Goal: Information Seeking & Learning: Learn about a topic

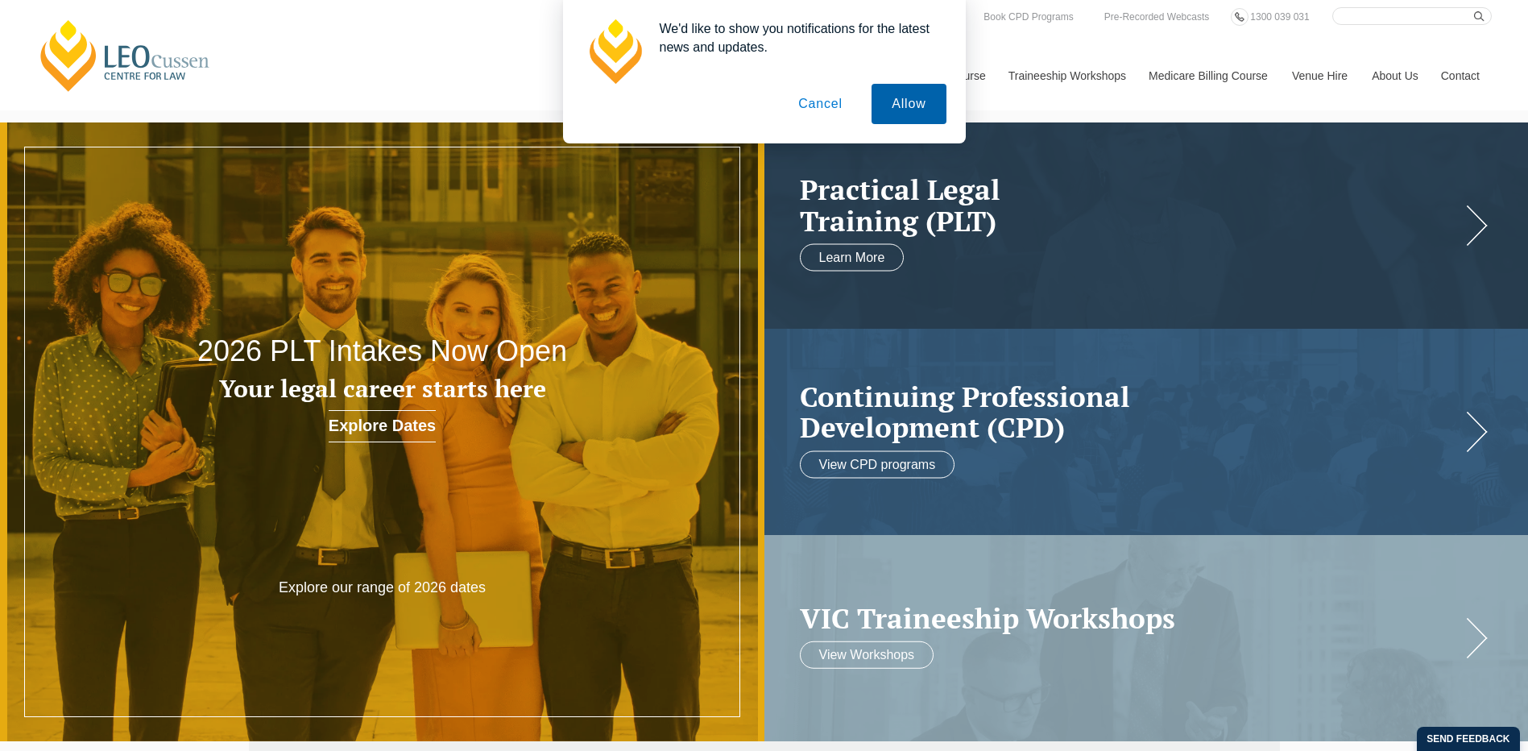
click at [897, 111] on button "Allow" at bounding box center [908, 104] width 74 height 40
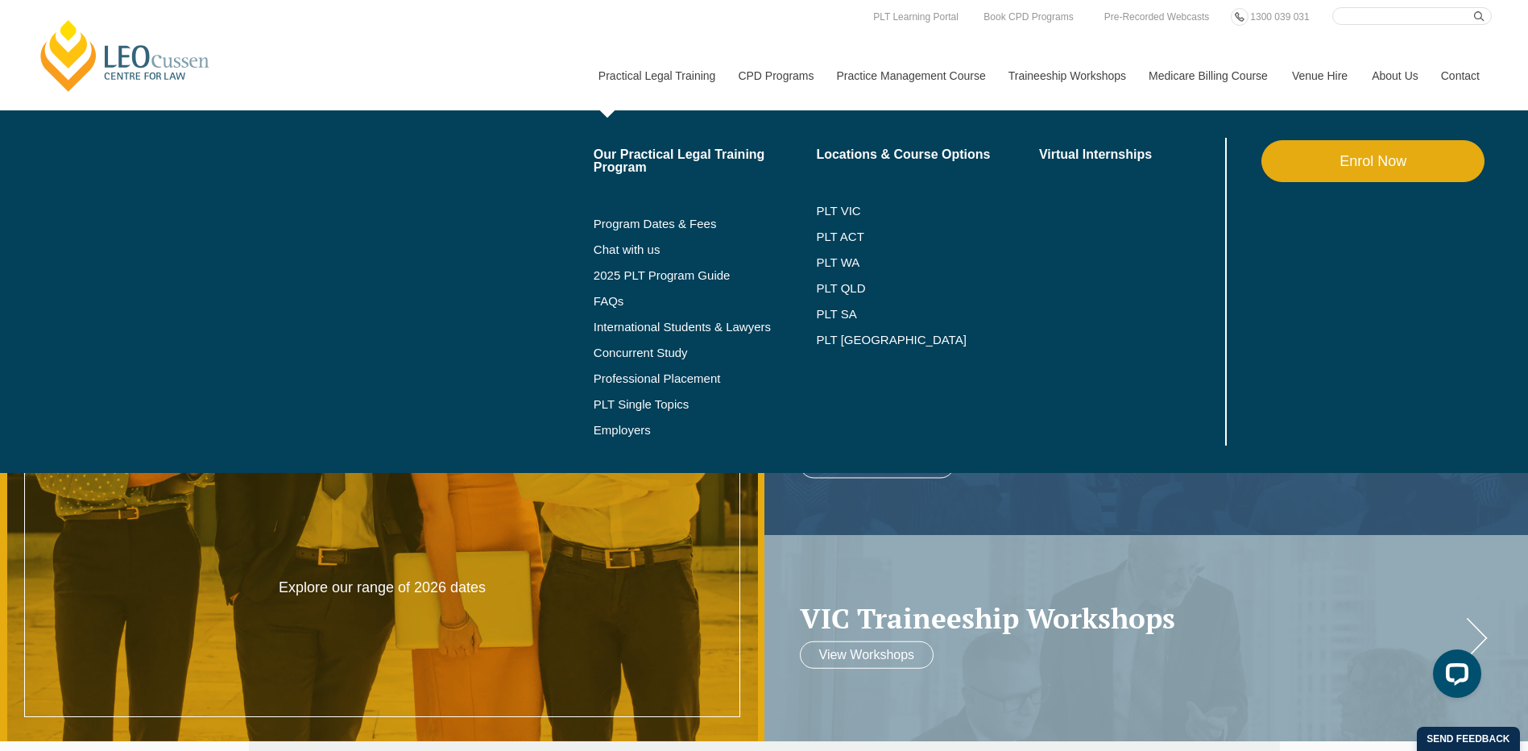
click at [858, 201] on li "PLT VIC" at bounding box center [927, 211] width 223 height 26
click at [846, 209] on link "PLT VIC" at bounding box center [927, 211] width 223 height 13
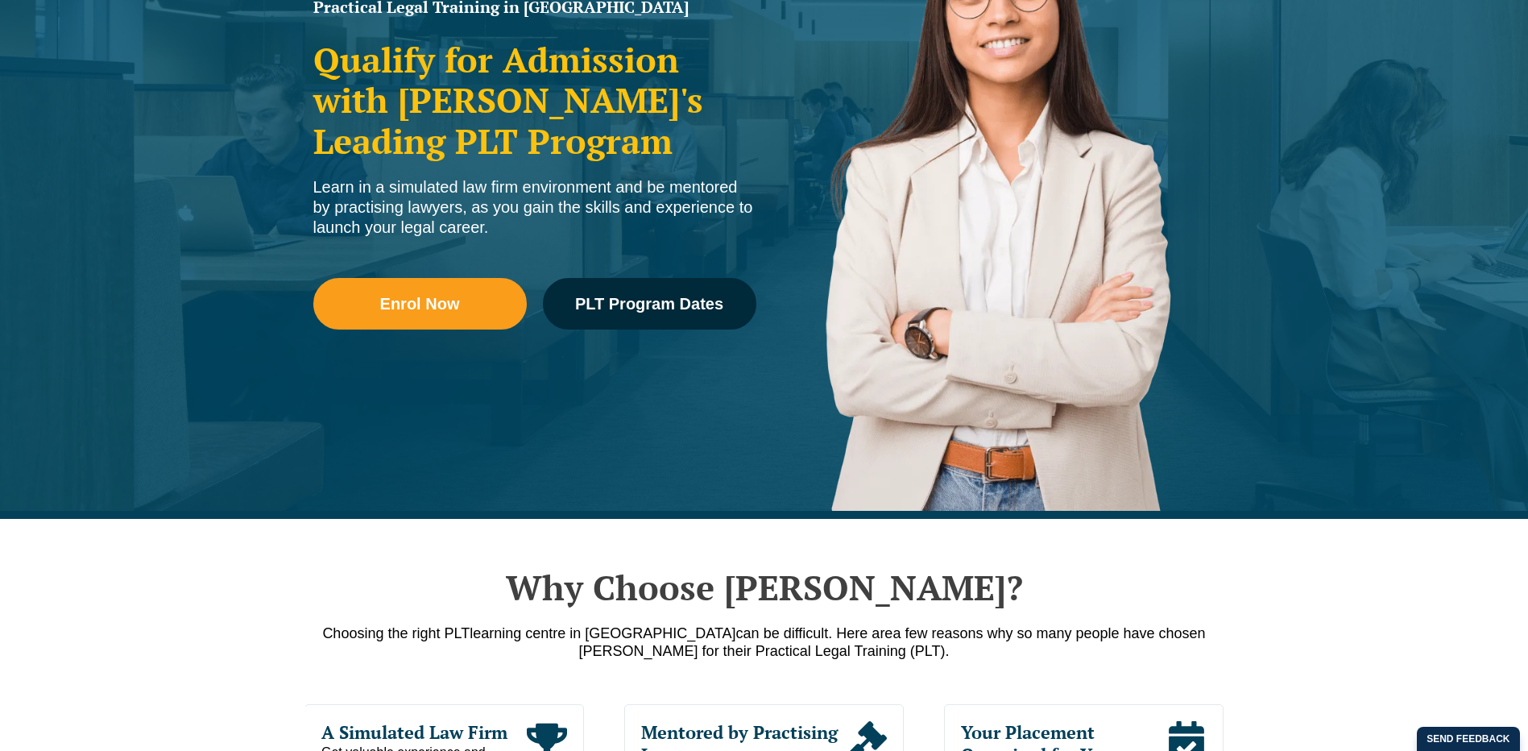
scroll to position [564, 0]
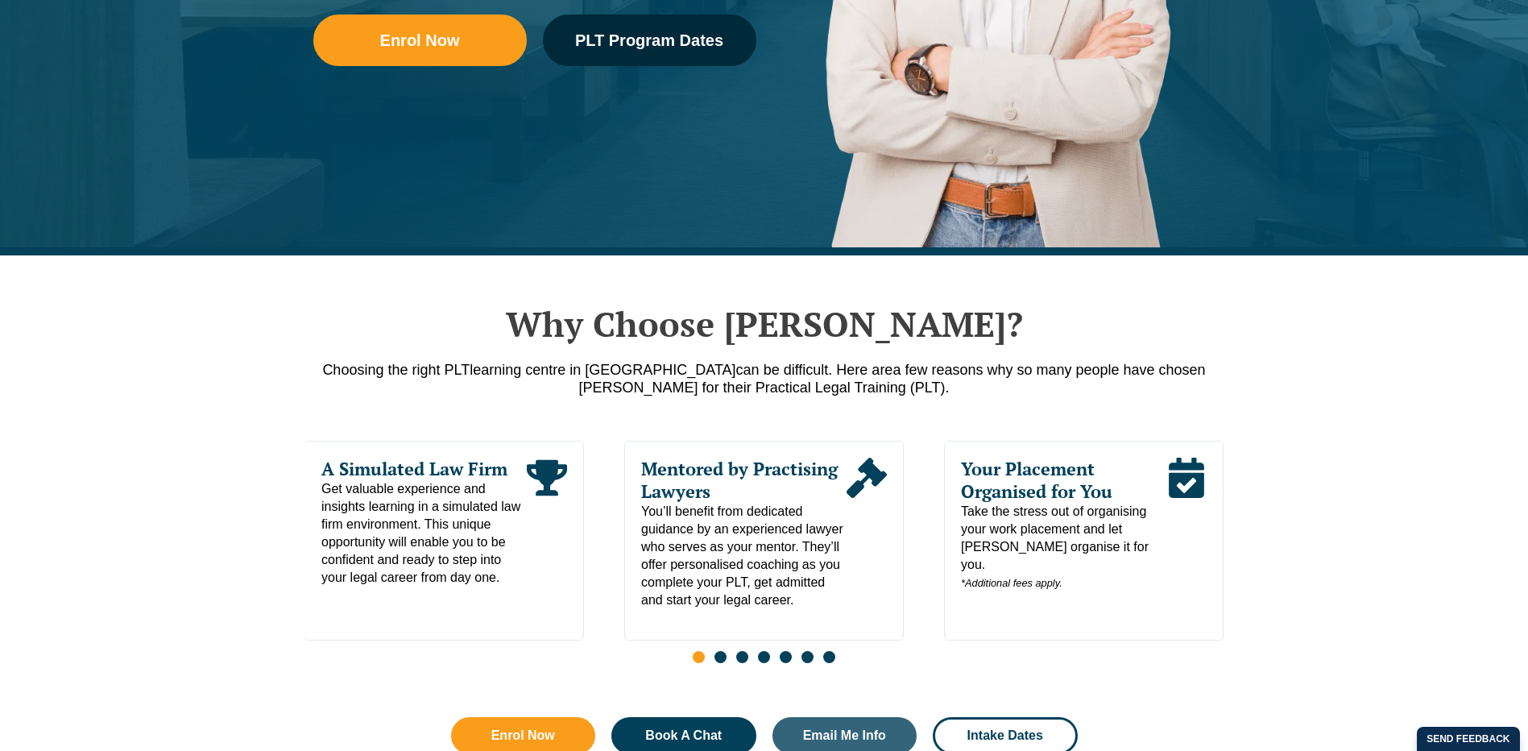
click at [632, 33] on nav "Practical Legal Training Our Practical Legal Training Program Program Dates & F…" at bounding box center [1038, 67] width 905 height 85
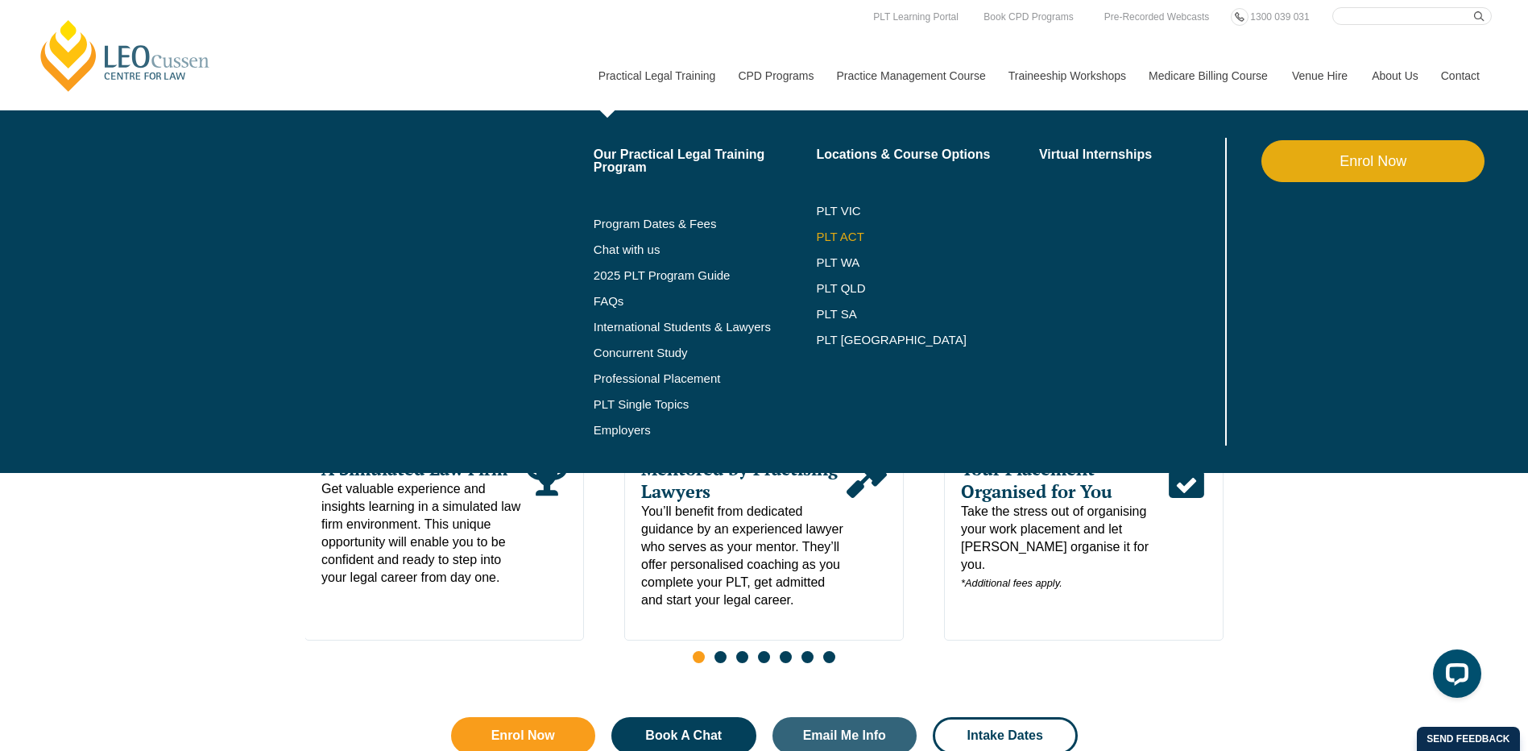
scroll to position [0, 0]
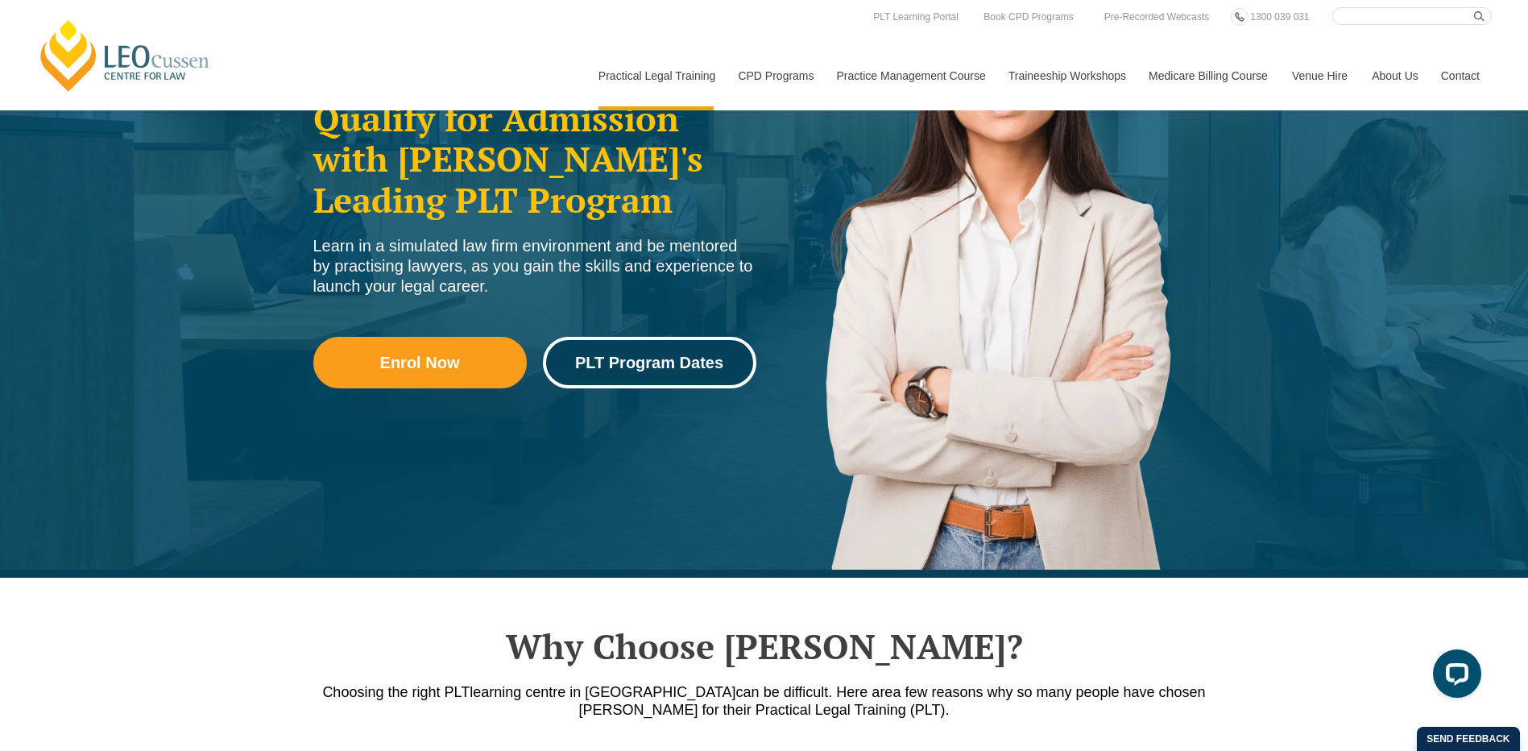
click at [661, 358] on span "PLT Program Dates" at bounding box center [649, 362] width 148 height 16
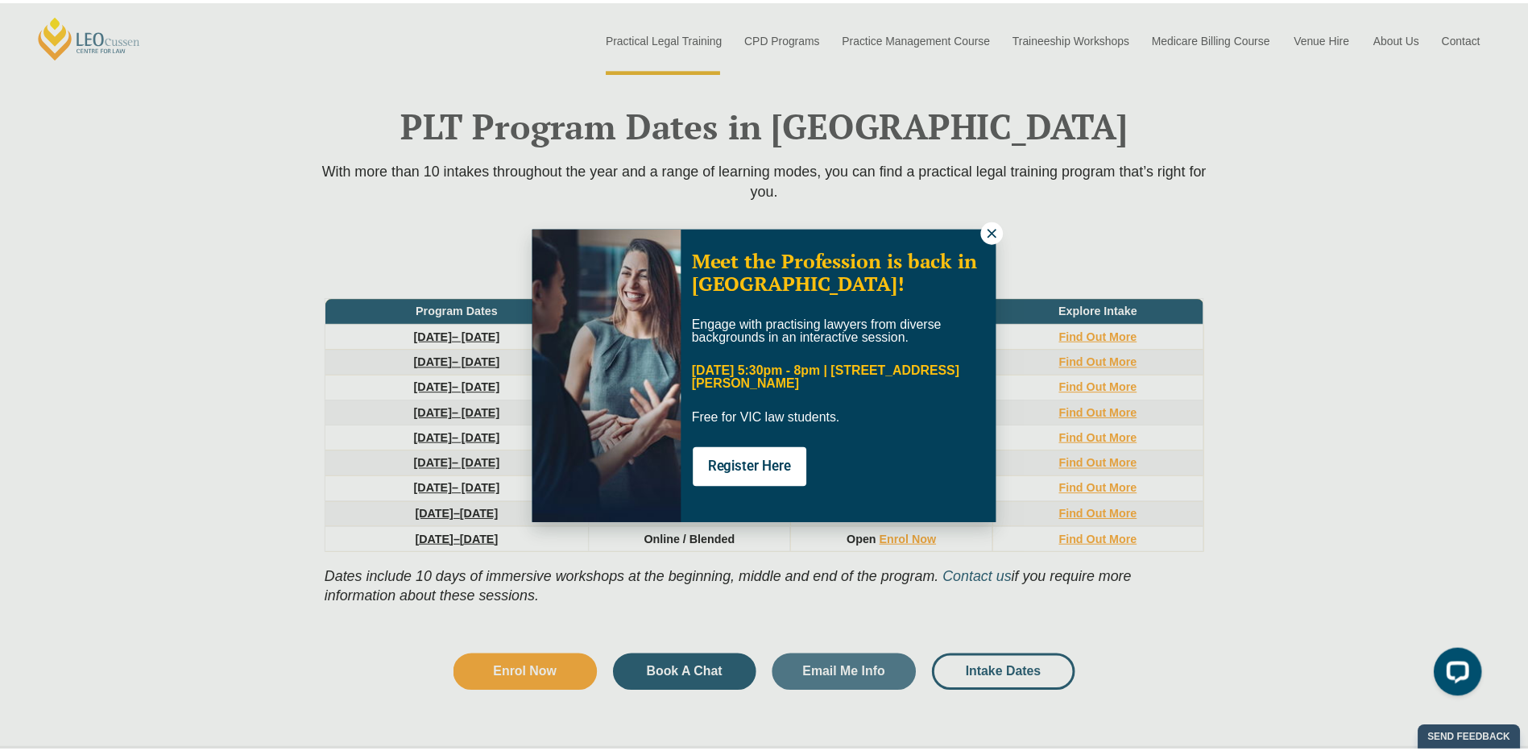
scroll to position [2102, 0]
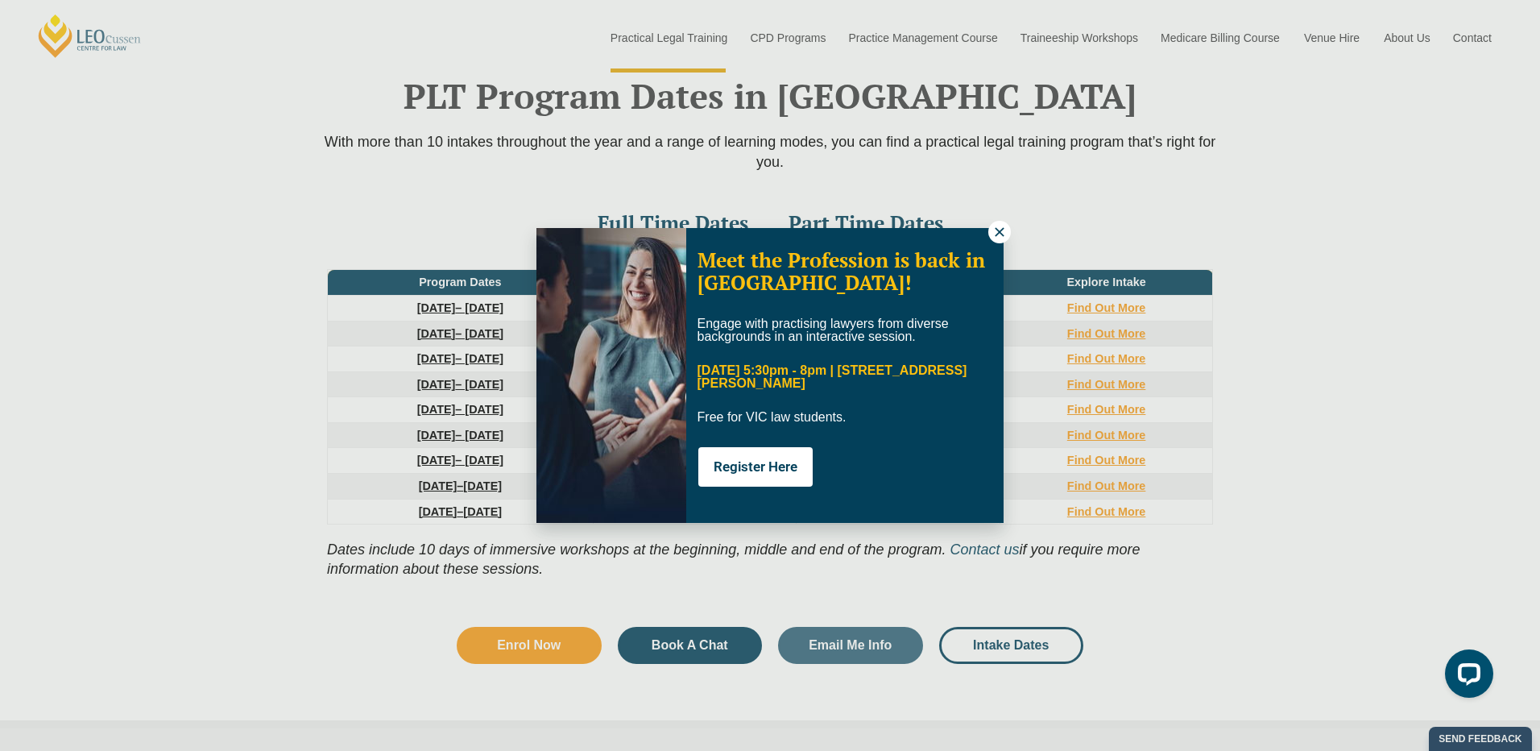
click at [1001, 234] on icon at bounding box center [999, 231] width 9 height 9
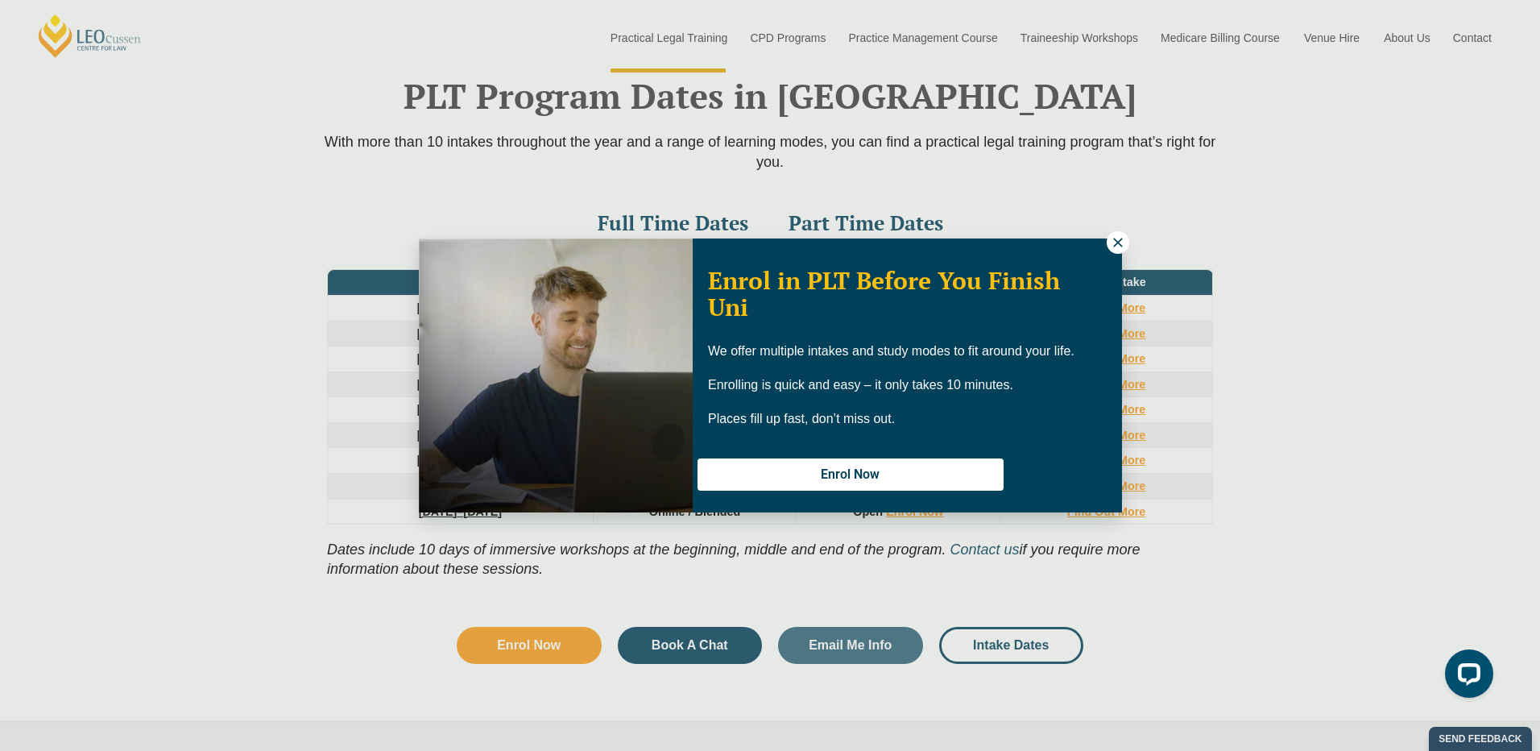
click at [1119, 241] on icon at bounding box center [1117, 242] width 9 height 9
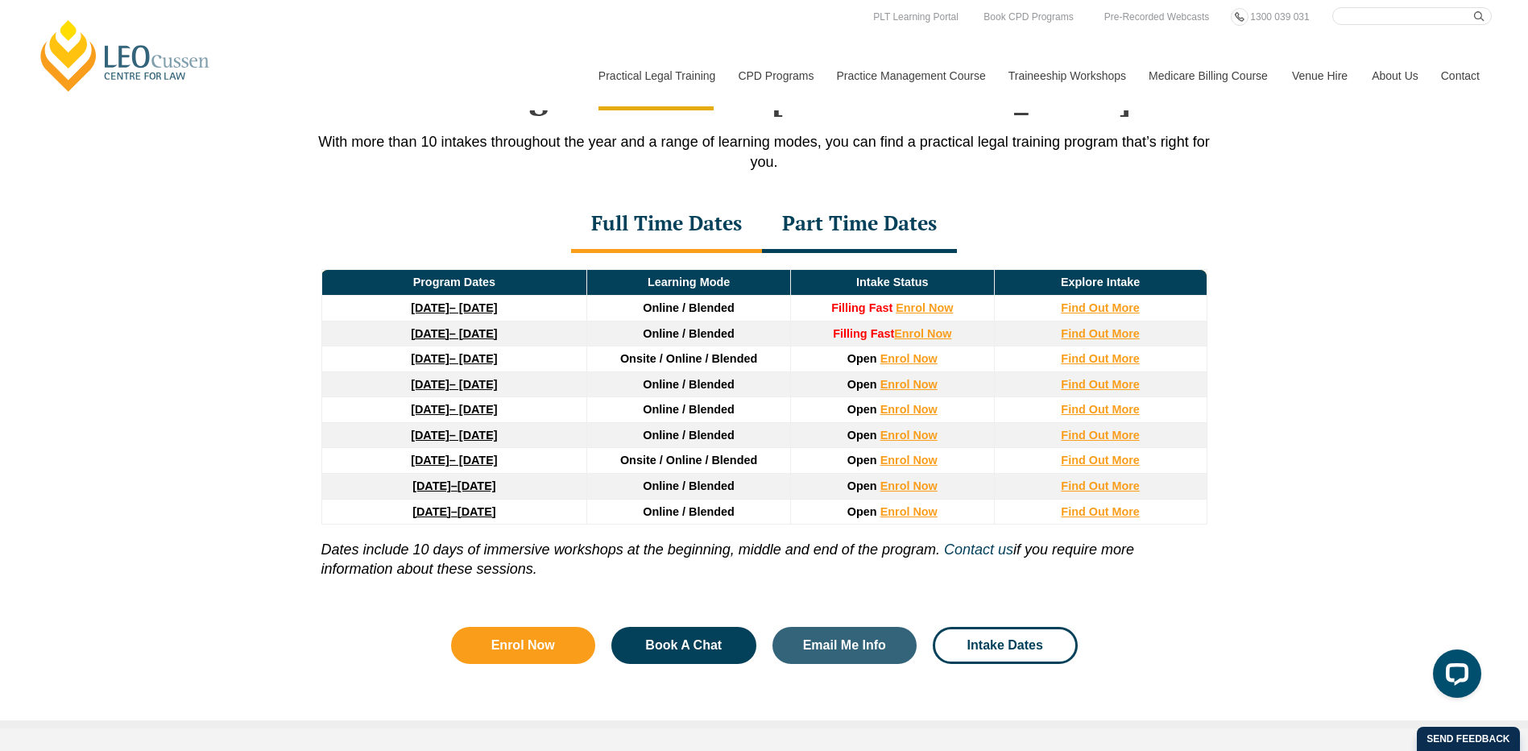
drag, startPoint x: 413, startPoint y: 554, endPoint x: 572, endPoint y: 579, distance: 160.6
click at [572, 578] on p "Dates include 10 days of immersive workshops at the beginning, middle and end o…" at bounding box center [764, 551] width 886 height 54
drag, startPoint x: 340, startPoint y: 444, endPoint x: 1150, endPoint y: 440, distance: 810.2
click at [1150, 440] on tr "22 June 2026 – 6 November 2026 Online / Blended Open Enrol Now Find Out More" at bounding box center [763, 435] width 885 height 26
click at [810, 225] on div "Part Time Dates" at bounding box center [859, 225] width 195 height 56
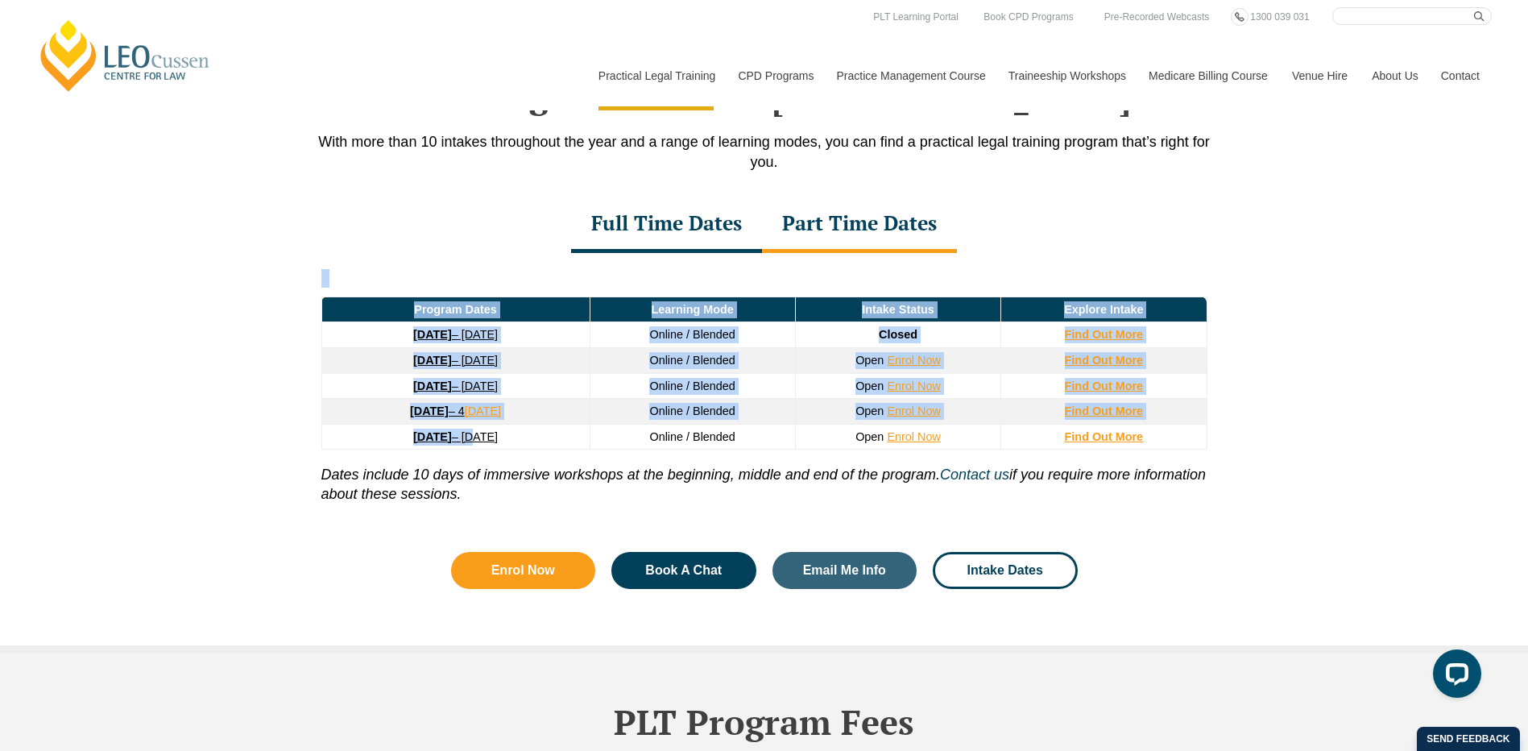
drag, startPoint x: 279, startPoint y: 401, endPoint x: 460, endPoint y: 432, distance: 183.1
click at [485, 436] on div "PLT Program Dates in [GEOGRAPHIC_DATA] With more than 10 intakes throughout the…" at bounding box center [764, 324] width 1528 height 658
click at [253, 413] on div "PLT Program Dates in [GEOGRAPHIC_DATA] With more than 10 intakes throughout the…" at bounding box center [764, 324] width 1528 height 658
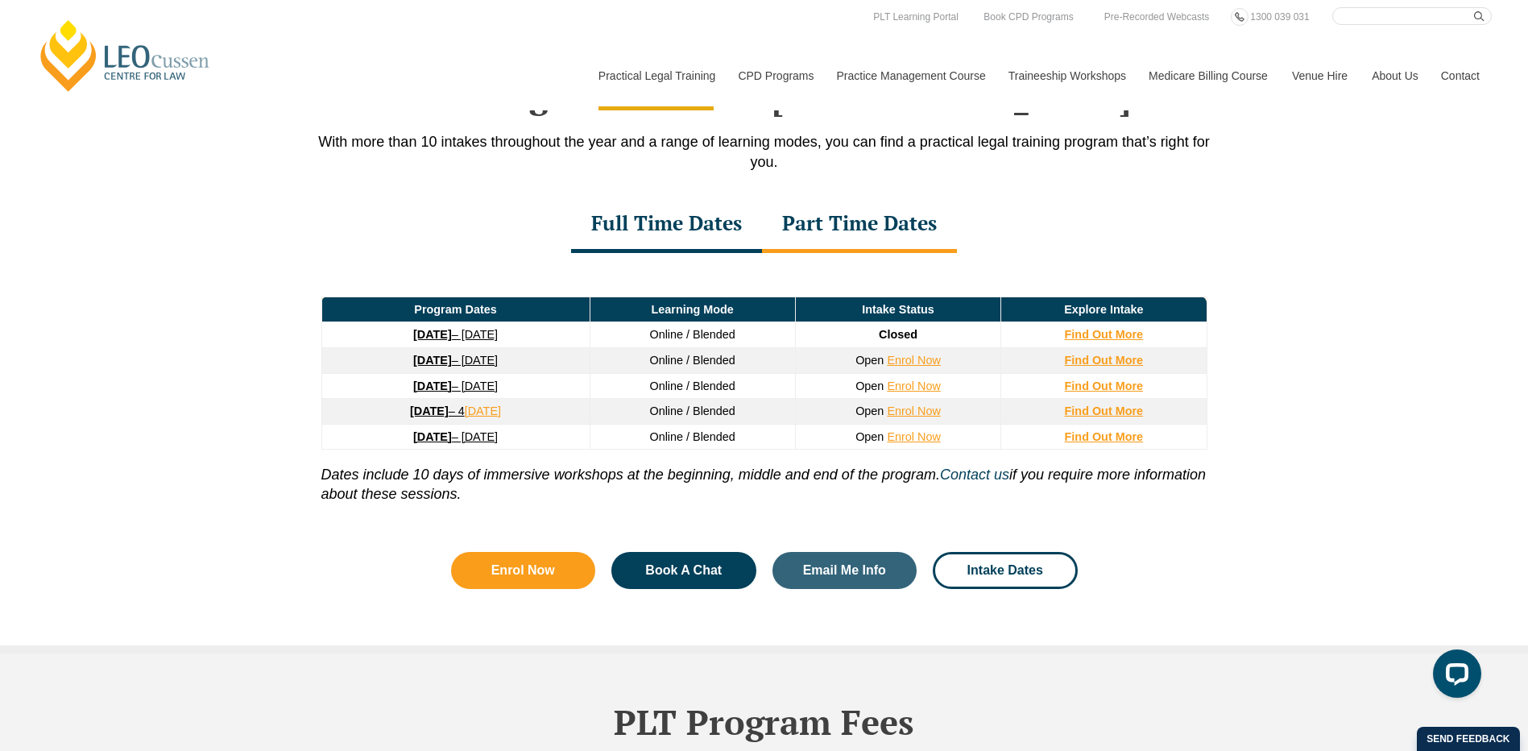
drag, startPoint x: 334, startPoint y: 387, endPoint x: 464, endPoint y: 440, distance: 140.1
click at [464, 440] on tbody "8 September 2025 – 17 April 2026 Online / Blended Closed Find Out More 26 Janua…" at bounding box center [763, 385] width 885 height 127
click at [278, 419] on div "PLT Program Dates in [GEOGRAPHIC_DATA] With more than 10 intakes throughout the…" at bounding box center [764, 324] width 1528 height 658
drag, startPoint x: 371, startPoint y: 420, endPoint x: 1187, endPoint y: 407, distance: 815.9
click at [1187, 407] on tr "11 May 2026 – 4 December 2026 Online / Blended Open Enrol Now Find Out More" at bounding box center [763, 412] width 885 height 26
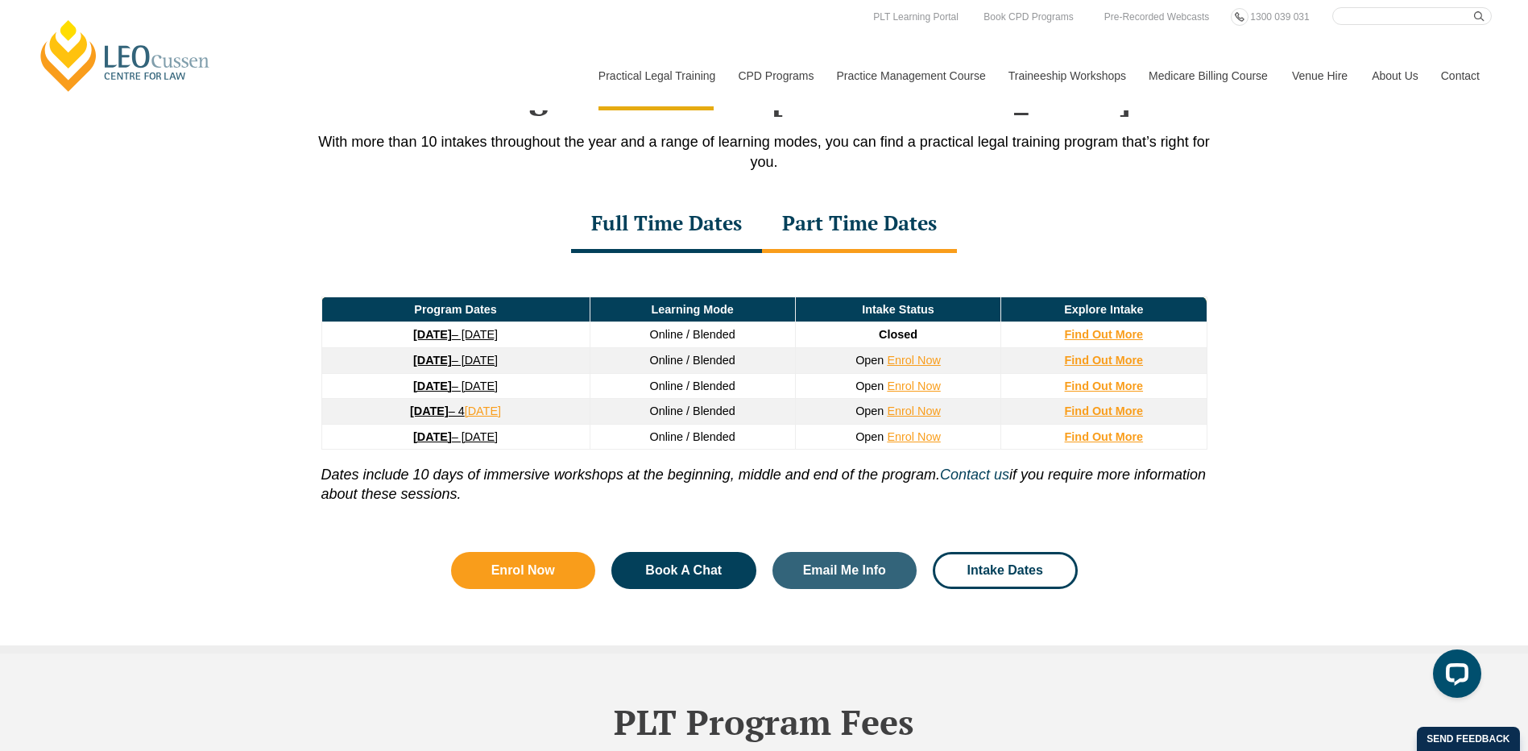
click at [683, 226] on div "Full Time Dates" at bounding box center [666, 225] width 191 height 56
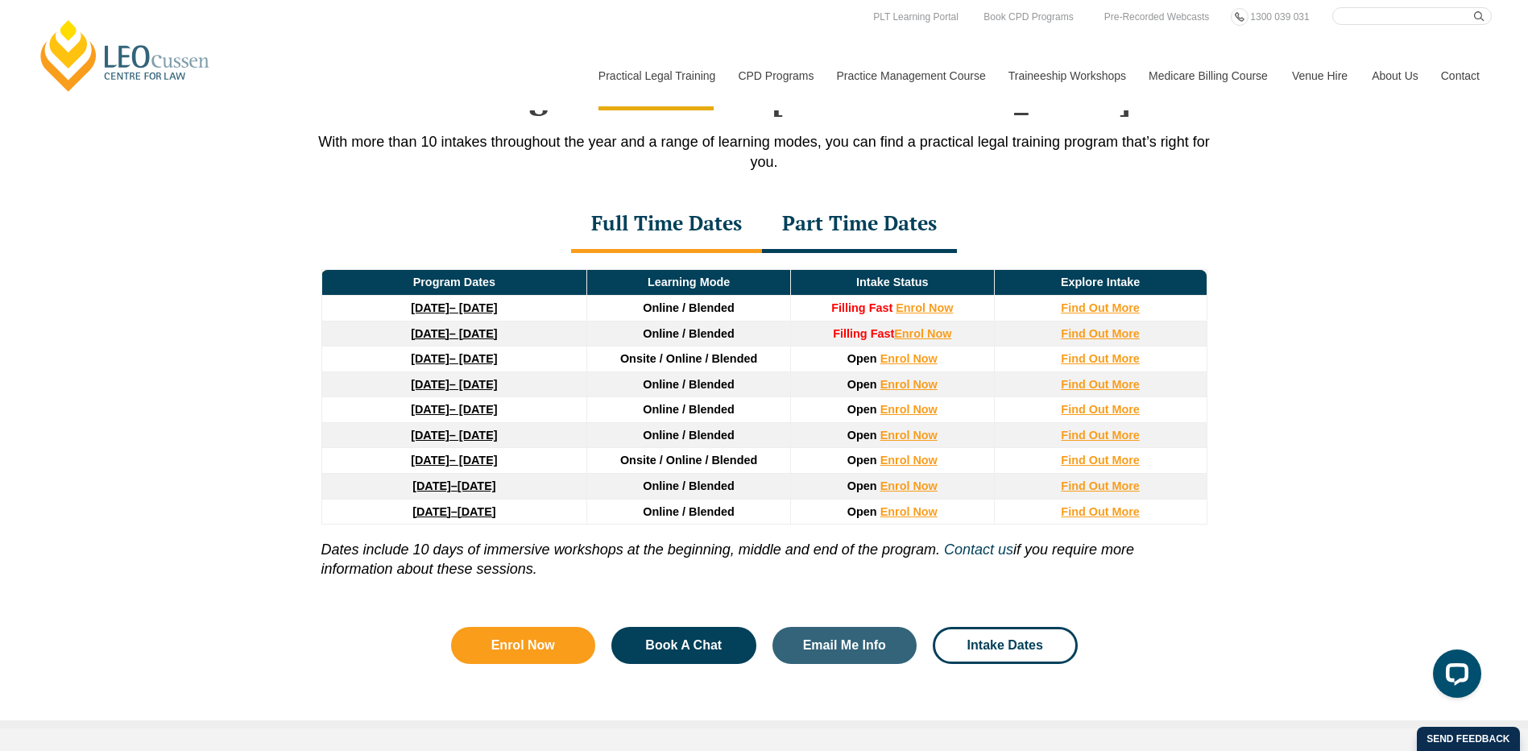
click at [497, 441] on link "22 June 2026 – 6 November 2026" at bounding box center [454, 434] width 86 height 13
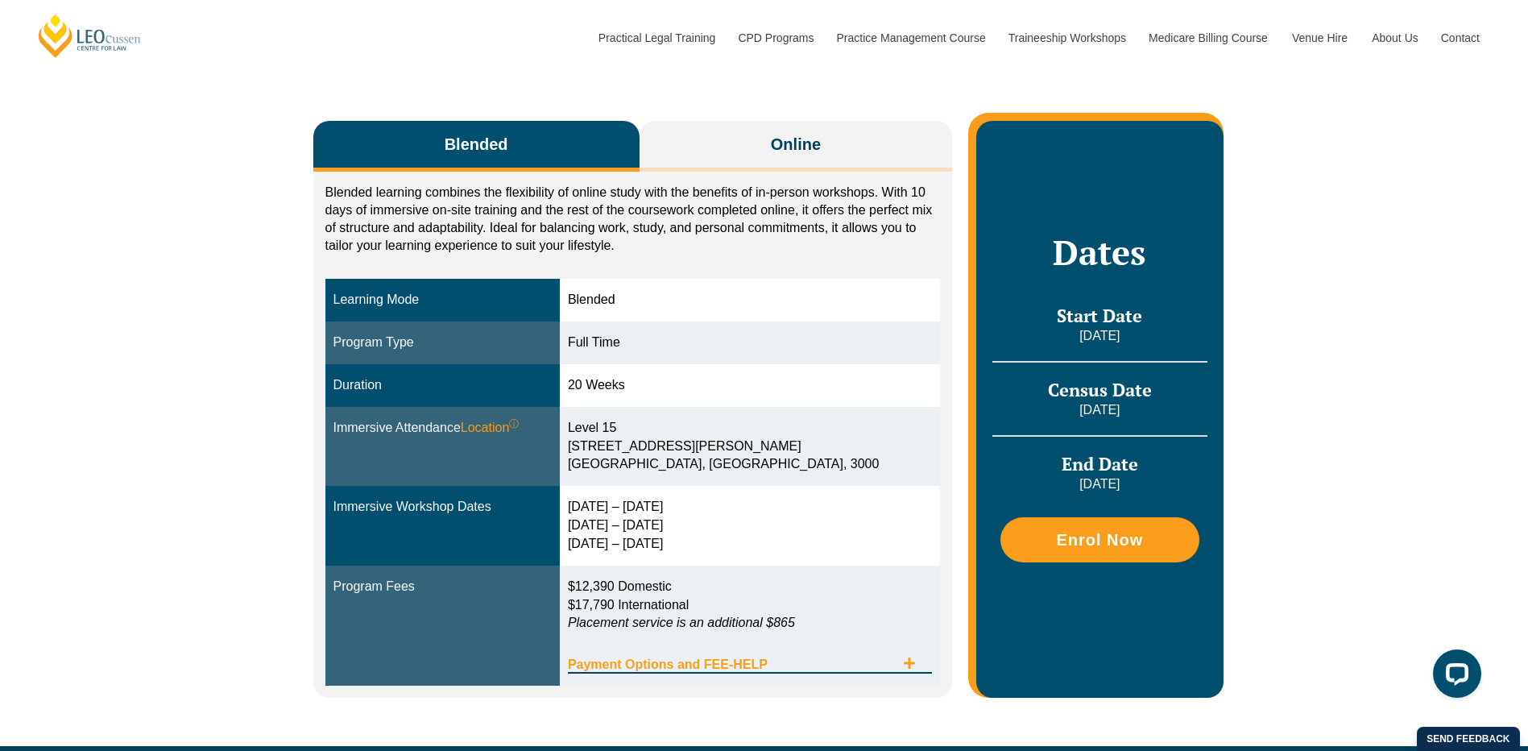
click at [731, 654] on div "Payment Options and FEE-HELP" at bounding box center [750, 656] width 364 height 33
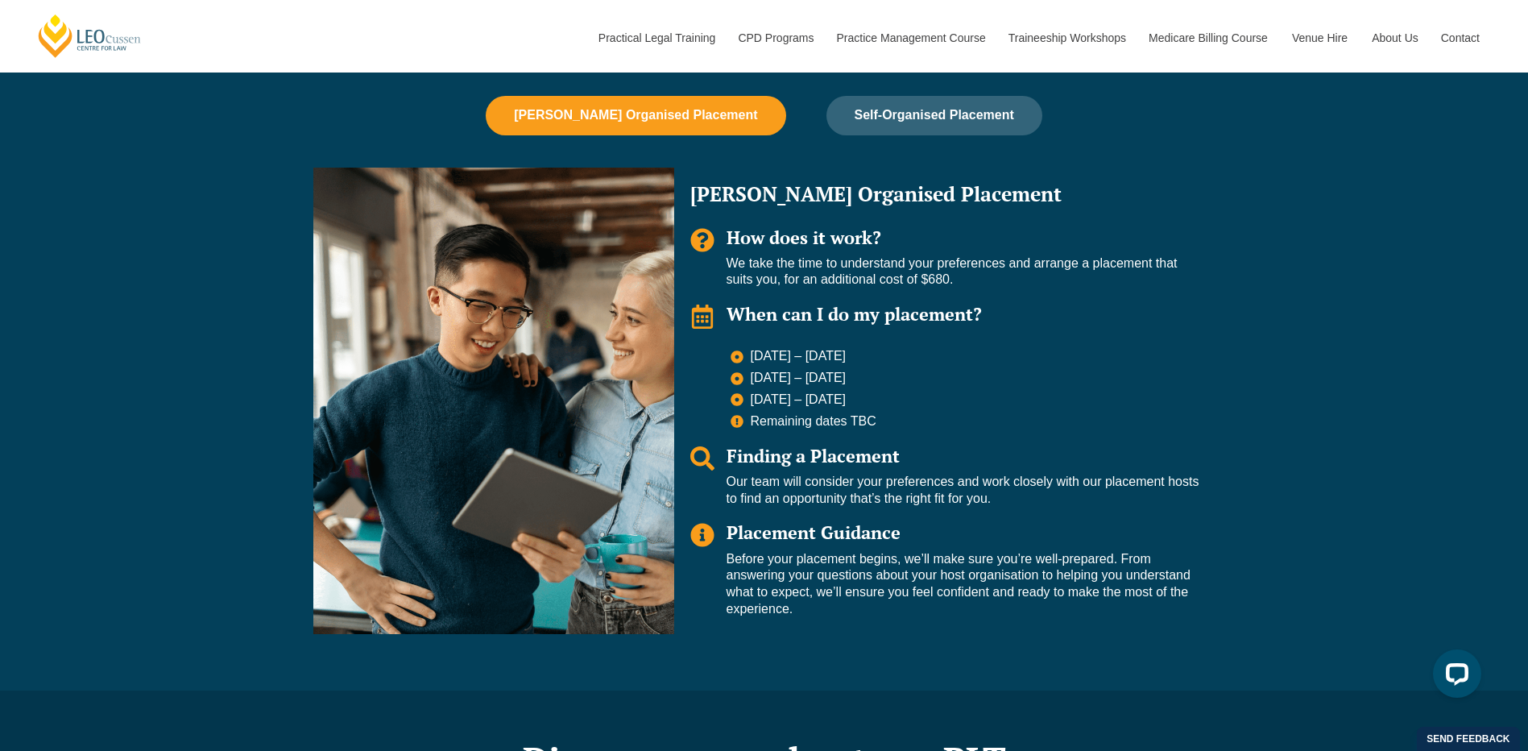
scroll to position [1530, 0]
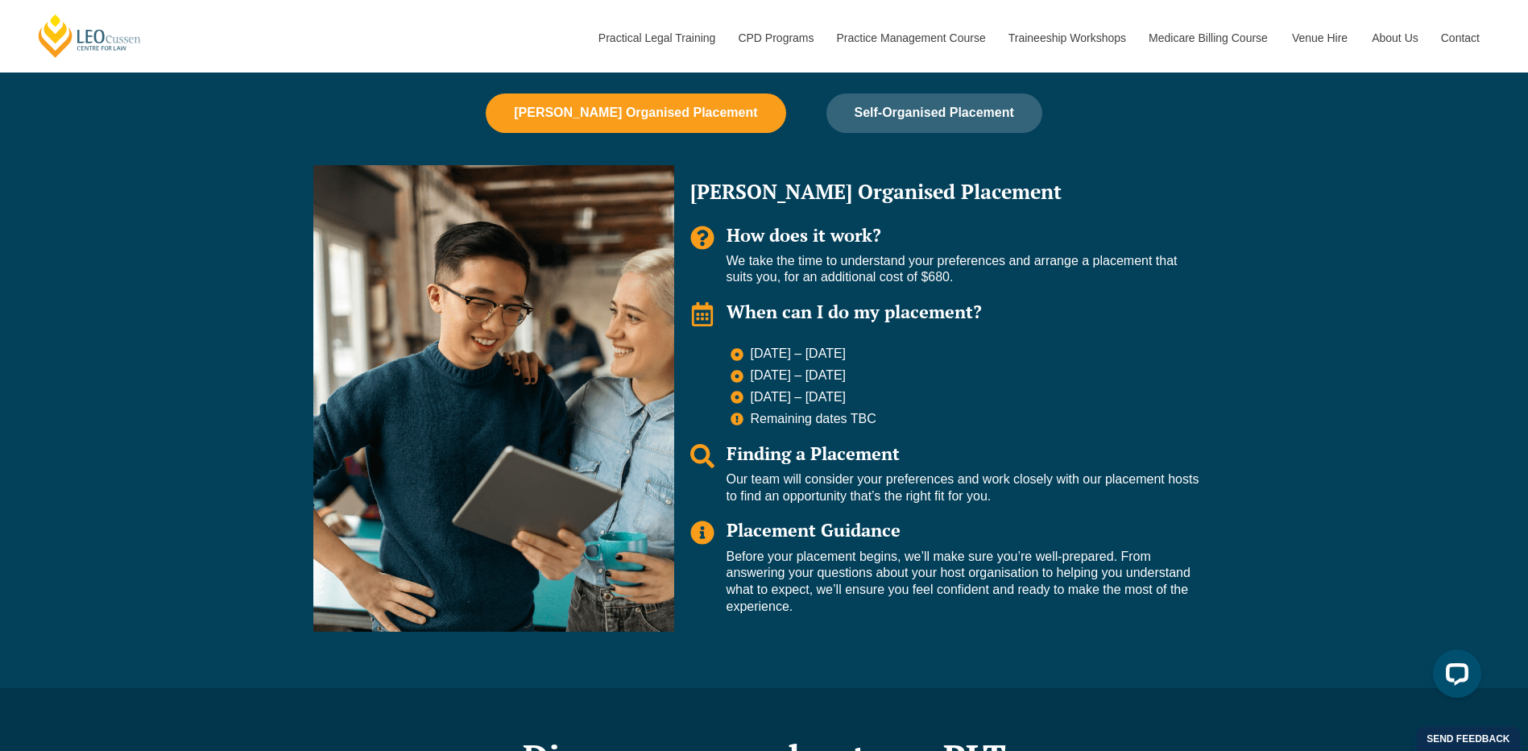
click at [879, 135] on div "Leo Cussen Organised Placement Self-Organised Placement Leo Organised Placement…" at bounding box center [764, 366] width 918 height 546
click at [882, 124] on button "Self-Organised Placement" at bounding box center [934, 112] width 216 height 39
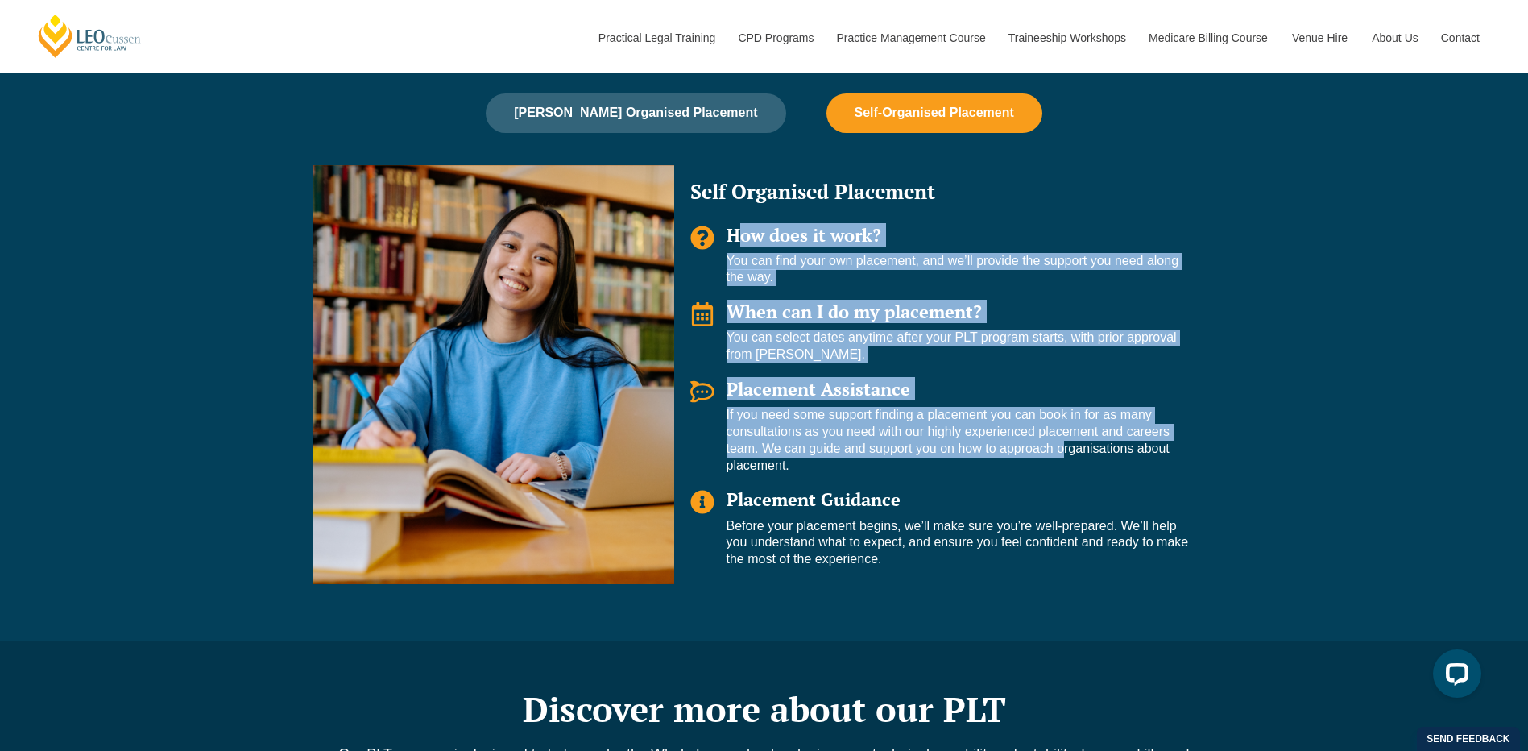
drag, startPoint x: 1057, startPoint y: 446, endPoint x: 694, endPoint y: 277, distance: 399.9
click at [694, 277] on div "Self Organised Placement How does it work? You can find your own placement, and…" at bounding box center [944, 375] width 541 height 420
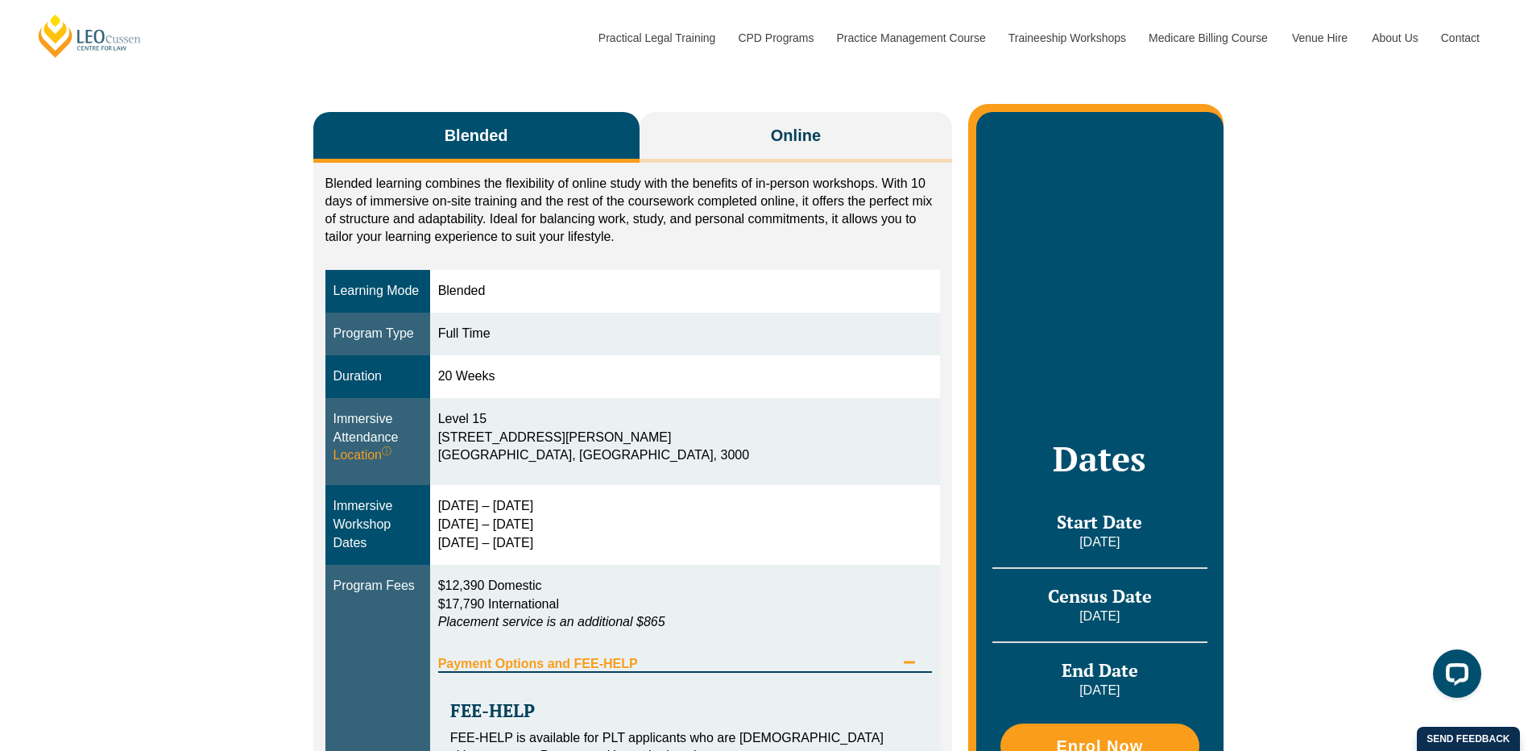
scroll to position [0, 0]
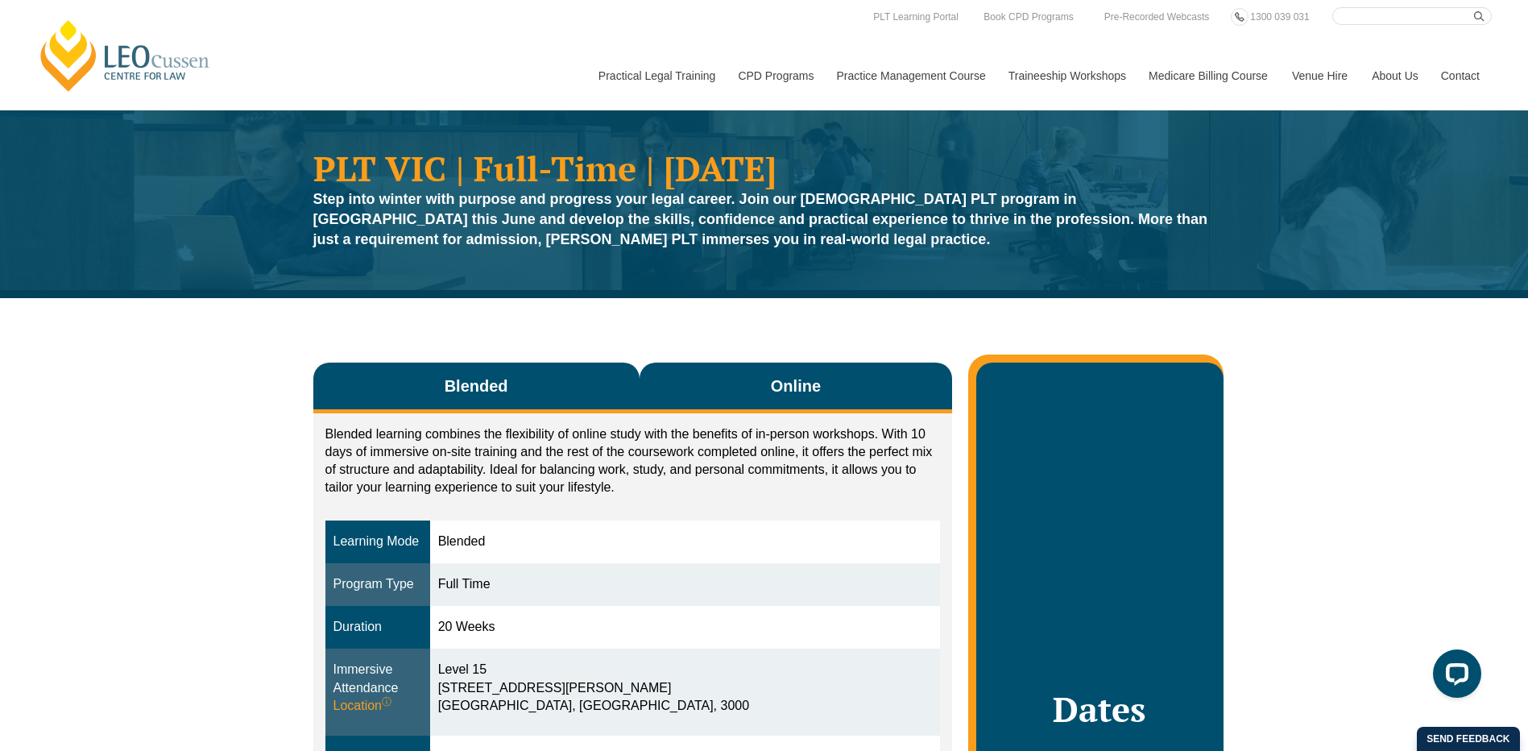
click at [750, 383] on button "Online" at bounding box center [795, 387] width 313 height 51
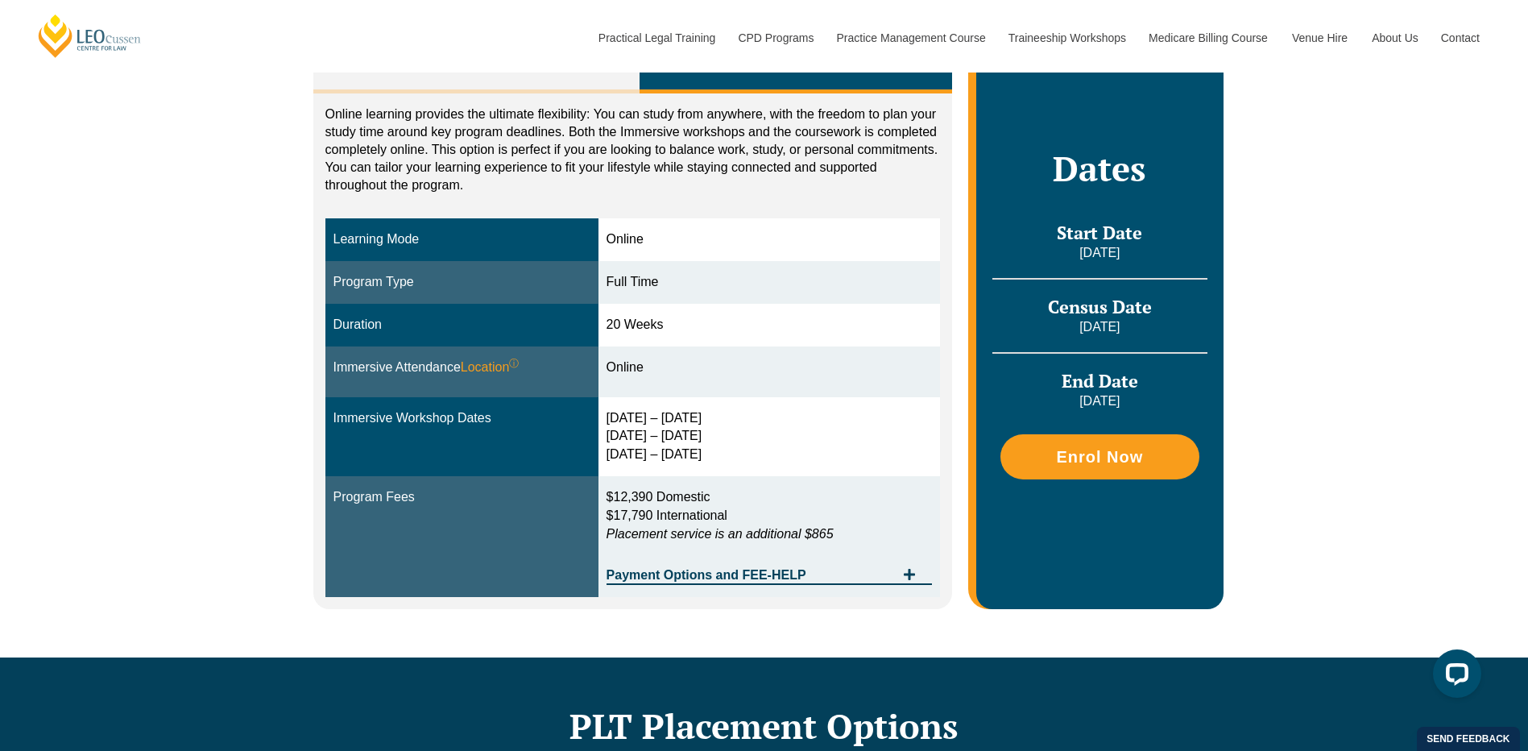
scroll to position [322, 0]
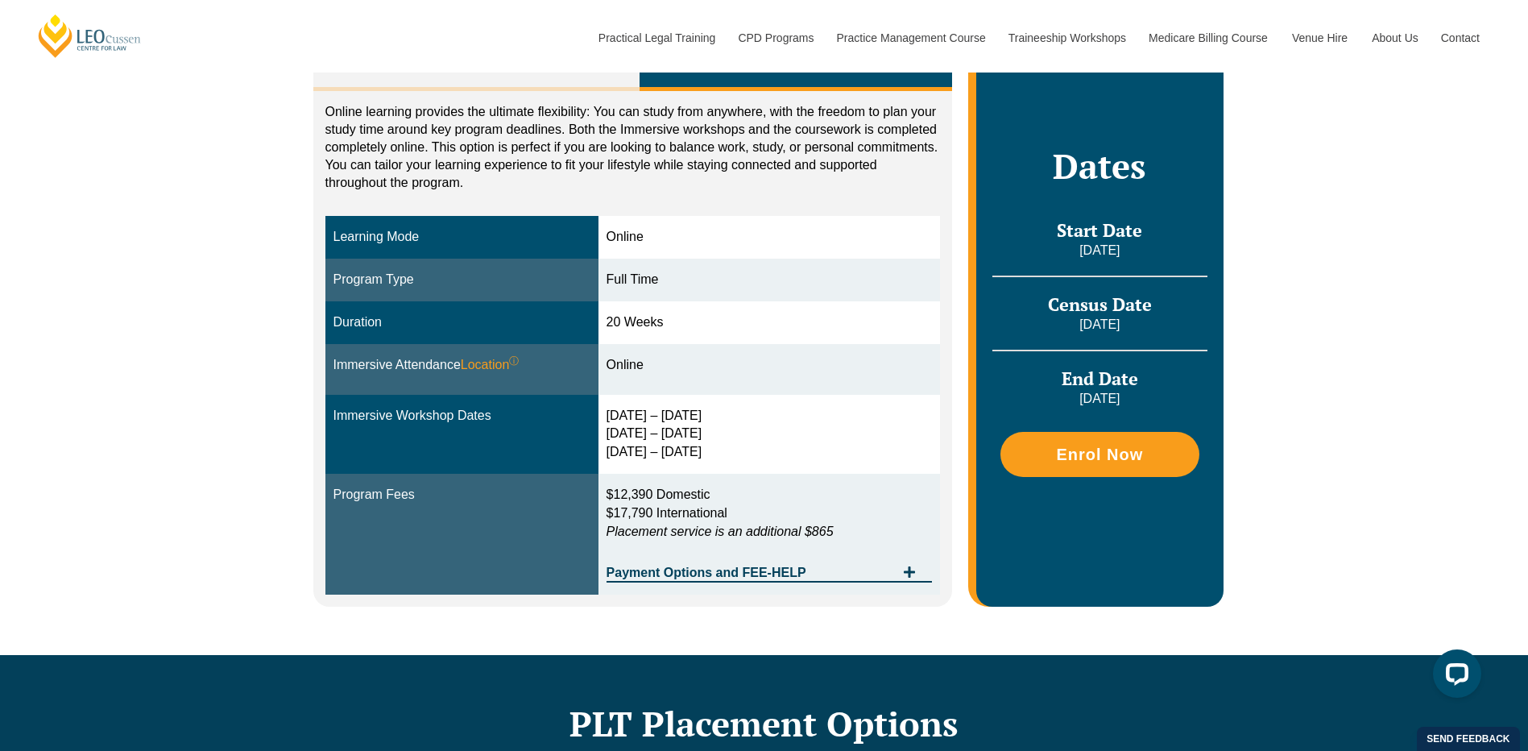
drag, startPoint x: 606, startPoint y: 408, endPoint x: 688, endPoint y: 281, distance: 151.0
click at [688, 281] on tbody "Learning Mode Online Program Type Full Time Duration 20 Weeks Immersive Attenda…" at bounding box center [632, 405] width 615 height 378
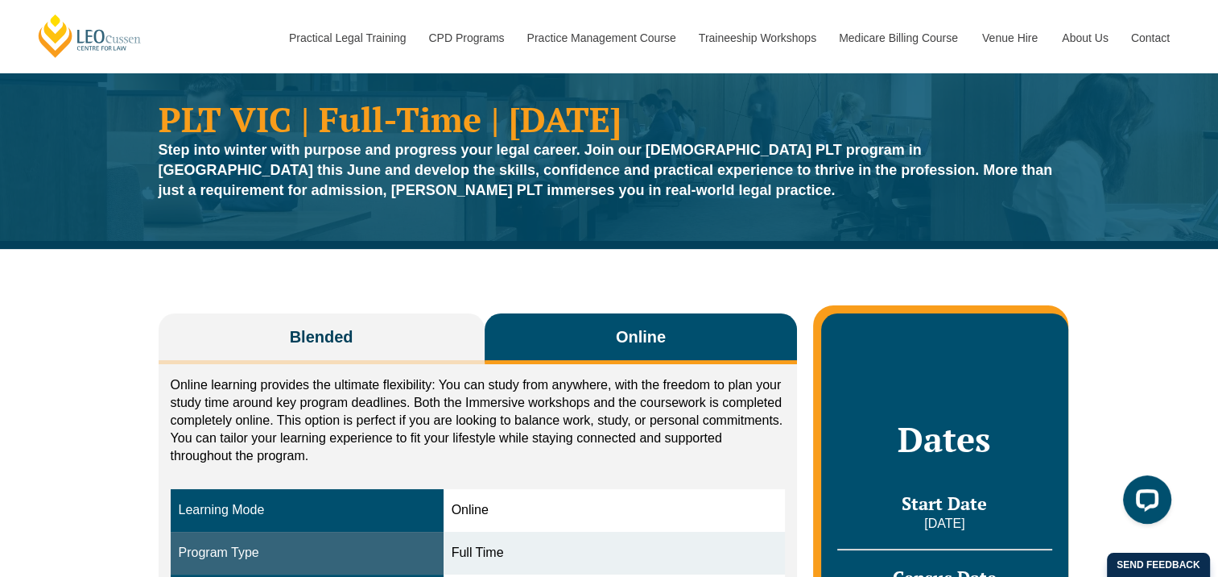
scroll to position [0, 0]
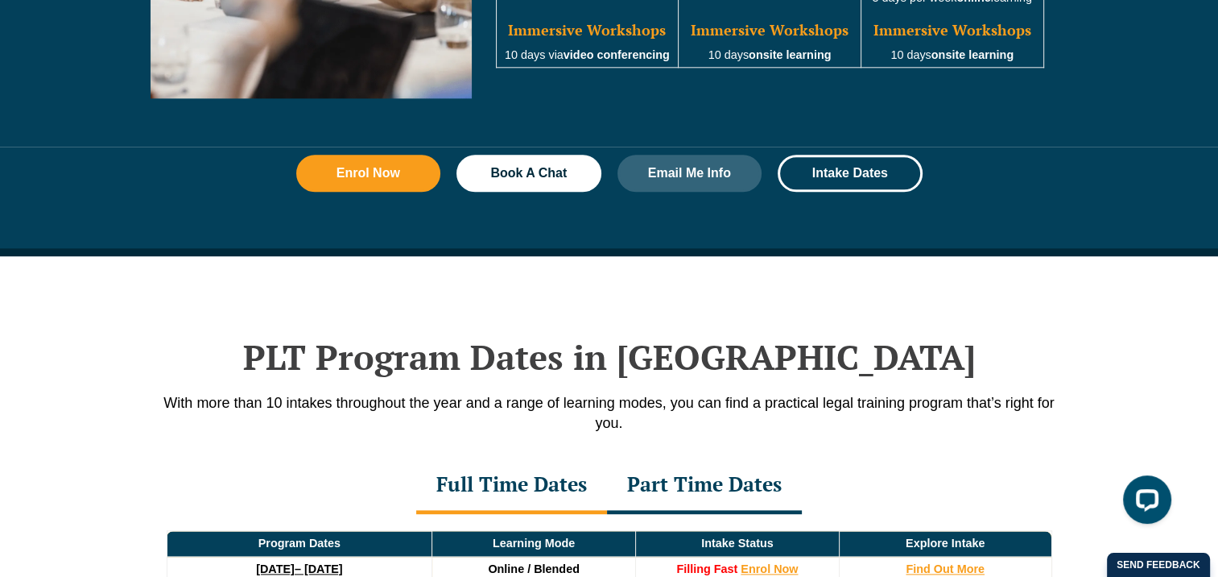
scroll to position [1843, 0]
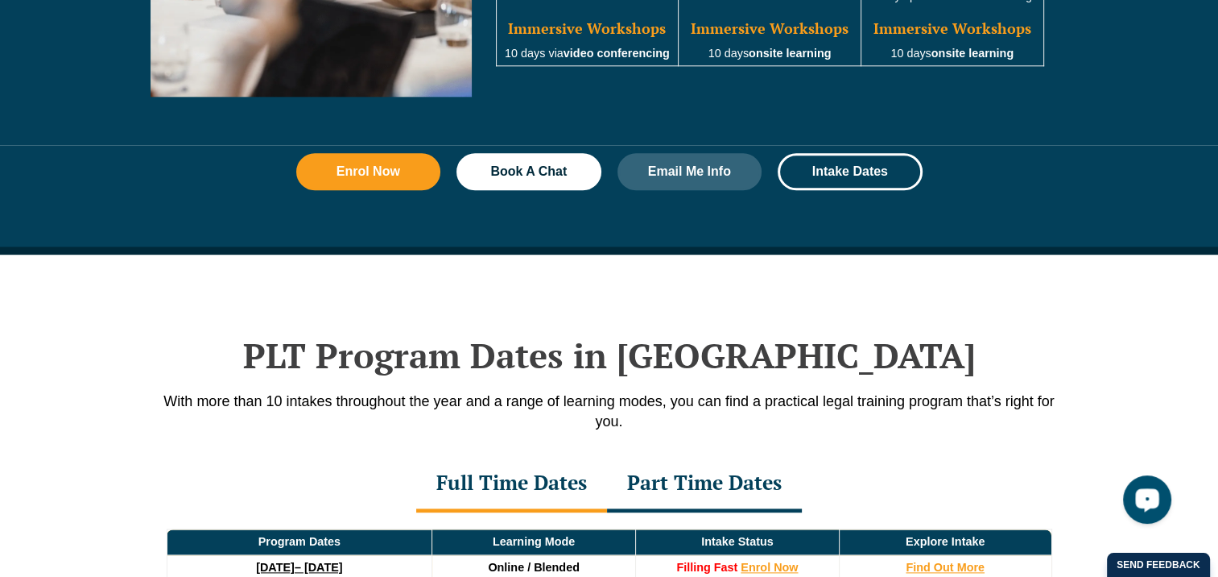
click at [1142, 499] on icon "Open LiveChat chat widget" at bounding box center [1147, 499] width 15 height 10
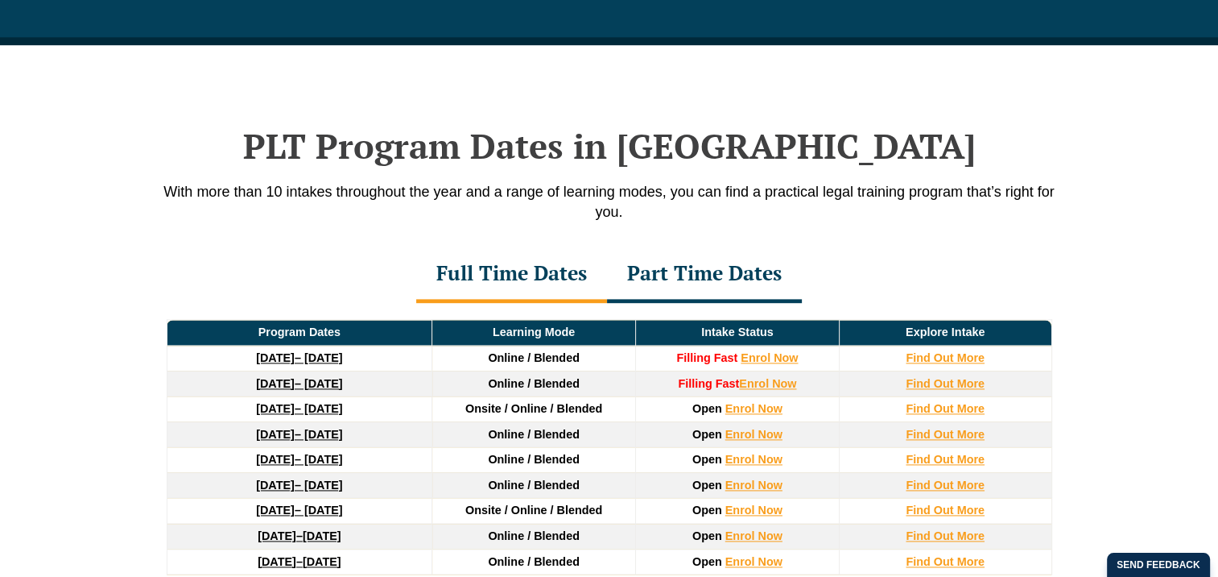
scroll to position [2102, 0]
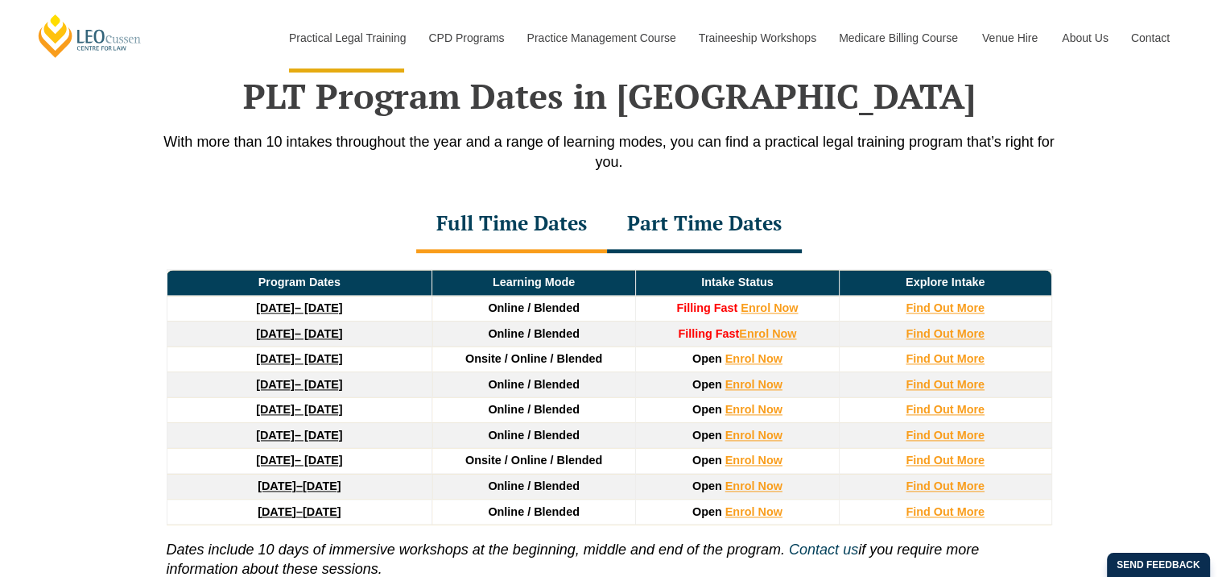
drag, startPoint x: 417, startPoint y: 462, endPoint x: 130, endPoint y: 454, distance: 287.6
click at [130, 454] on div "PLT Program Dates in [GEOGRAPHIC_DATA] With more than 10 intakes throughout the…" at bounding box center [609, 361] width 1218 height 733
click at [403, 464] on td "[DATE] – [DATE]" at bounding box center [300, 461] width 266 height 26
click at [416, 465] on td "[DATE] – [DATE]" at bounding box center [300, 461] width 266 height 26
click at [178, 451] on td "[DATE] – [DATE]" at bounding box center [300, 461] width 266 height 26
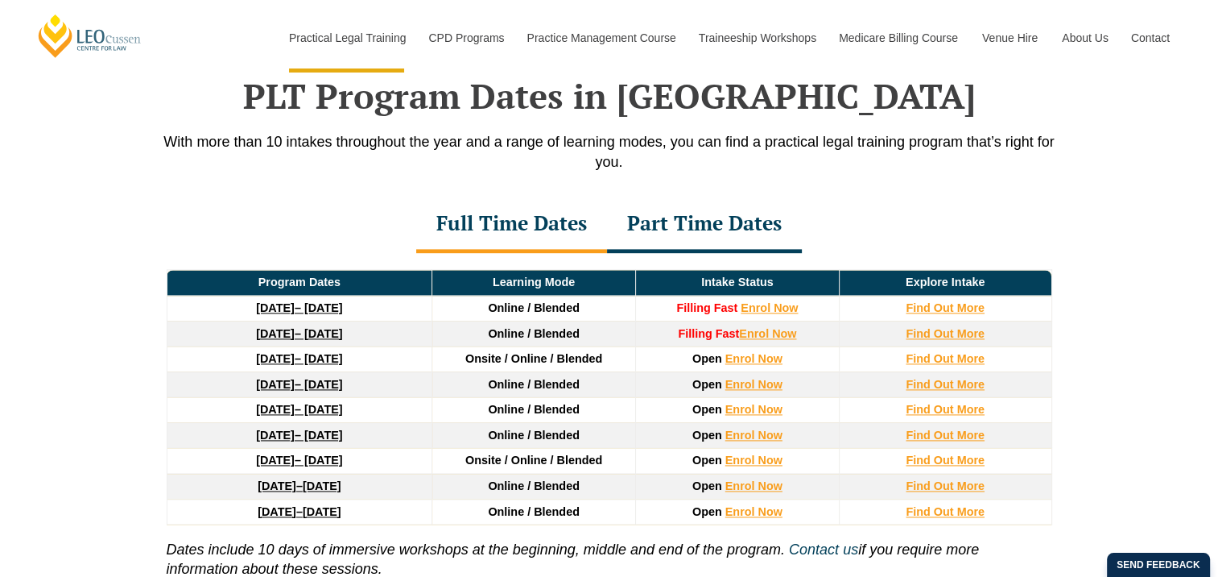
drag, startPoint x: 118, startPoint y: 459, endPoint x: 380, endPoint y: 474, distance: 262.9
click at [380, 474] on div "PLT Program Dates in [GEOGRAPHIC_DATA] With more than 10 intakes throughout the…" at bounding box center [609, 361] width 1218 height 733
drag, startPoint x: 380, startPoint y: 474, endPoint x: 451, endPoint y: 467, distance: 71.2
click at [451, 467] on td "Onsite / Online / Blended" at bounding box center [534, 461] width 204 height 26
click at [434, 462] on td "Onsite / Online / Blended" at bounding box center [534, 461] width 204 height 26
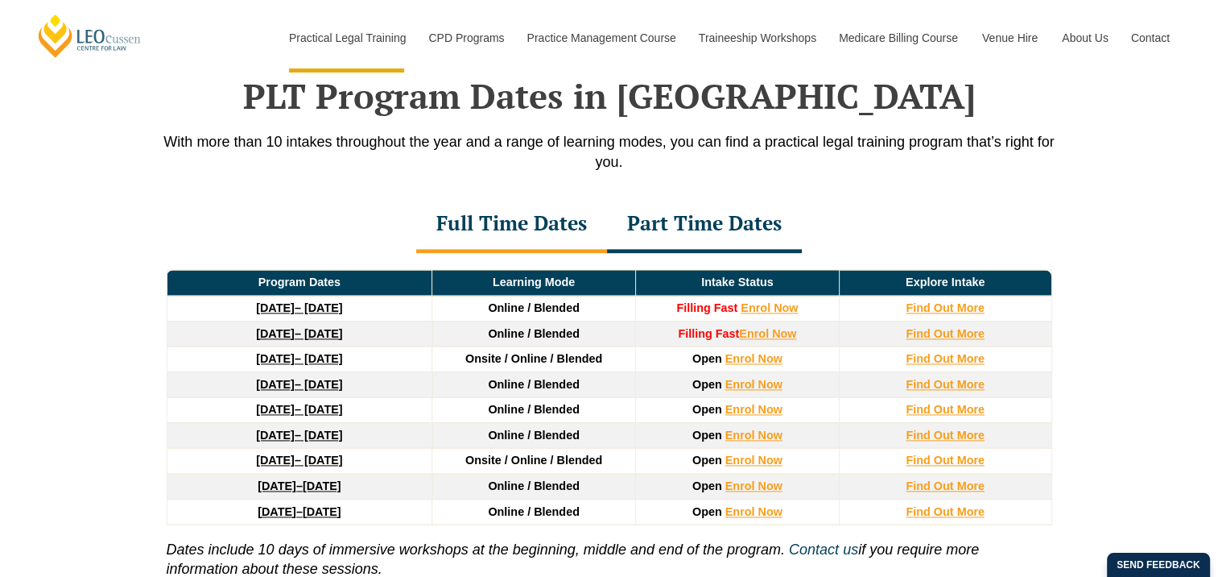
drag, startPoint x: 413, startPoint y: 463, endPoint x: 197, endPoint y: 469, distance: 216.7
click at [197, 469] on td "[DATE] – [DATE]" at bounding box center [300, 461] width 266 height 26
copy link "[DATE] – [DATE]"
click at [1122, 103] on div "PLT Program Dates in [GEOGRAPHIC_DATA] With more than 10 intakes throughout the…" at bounding box center [609, 361] width 1218 height 733
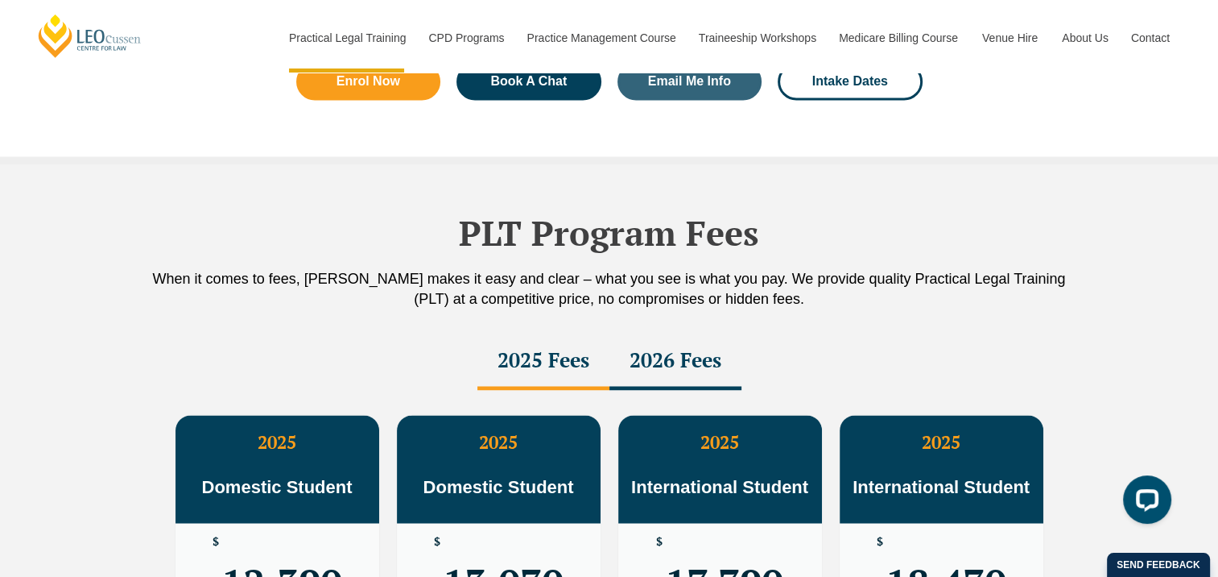
scroll to position [2988, 0]
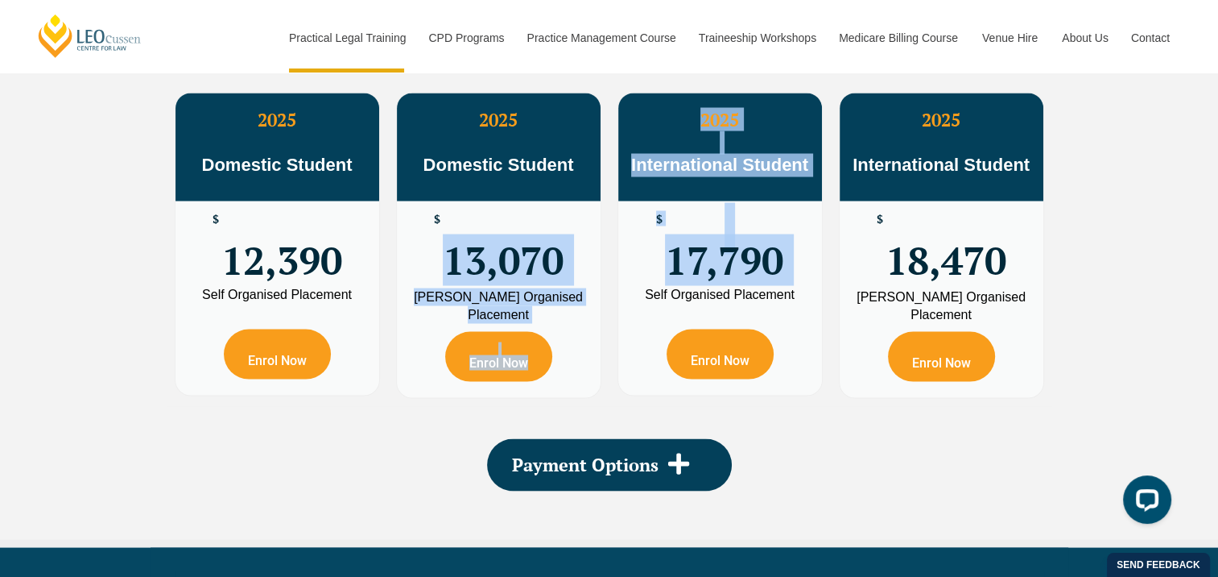
drag, startPoint x: 435, startPoint y: 246, endPoint x: 633, endPoint y: 290, distance: 202.8
click at [633, 290] on div "2025 Domestic Student $ 12,390 Self Organised Placement Enrol Now 2025 Domestic…" at bounding box center [610, 244] width 886 height 321
drag, startPoint x: 633, startPoint y: 290, endPoint x: 539, endPoint y: 257, distance: 99.8
click at [539, 257] on span "13,070" at bounding box center [503, 244] width 121 height 63
click at [532, 267] on span "13,070" at bounding box center [503, 244] width 121 height 63
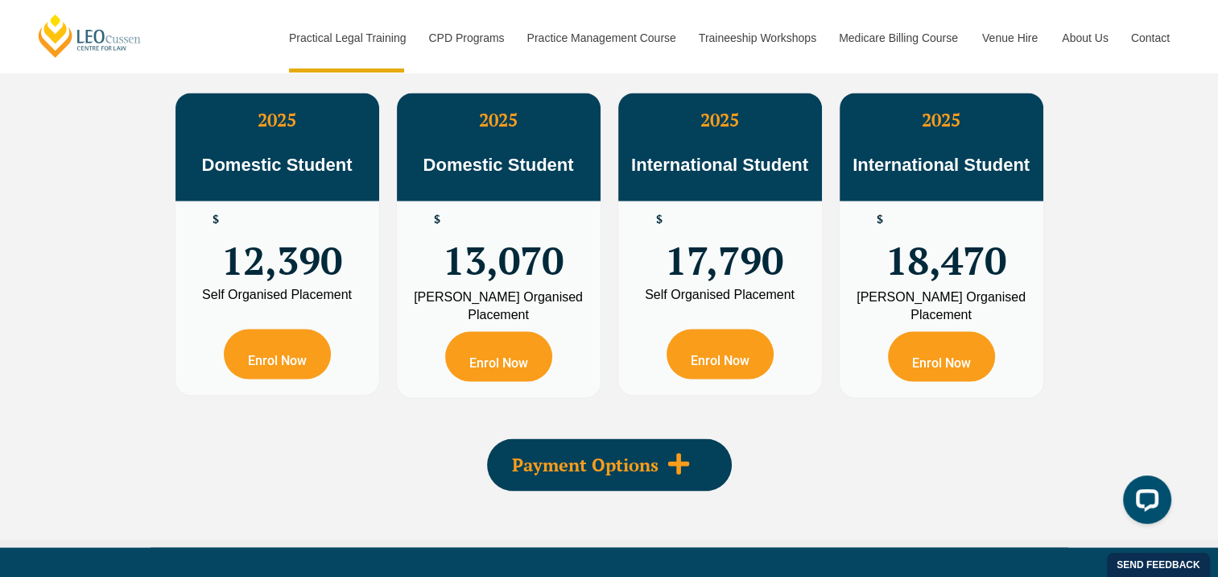
click at [682, 463] on icon at bounding box center [679, 463] width 24 height 24
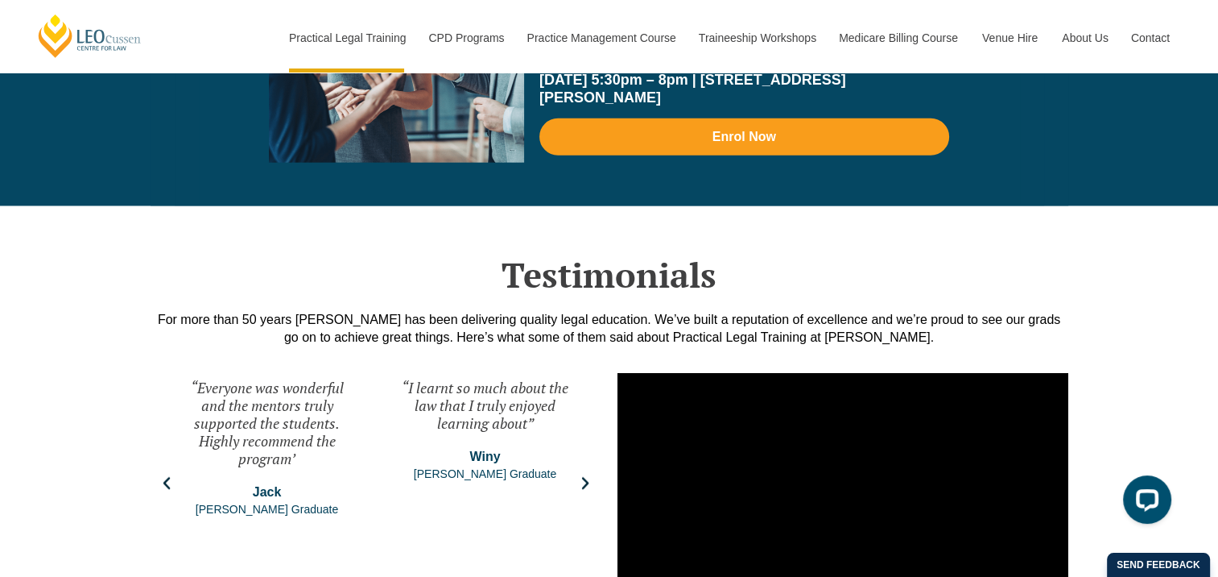
scroll to position [4115, 0]
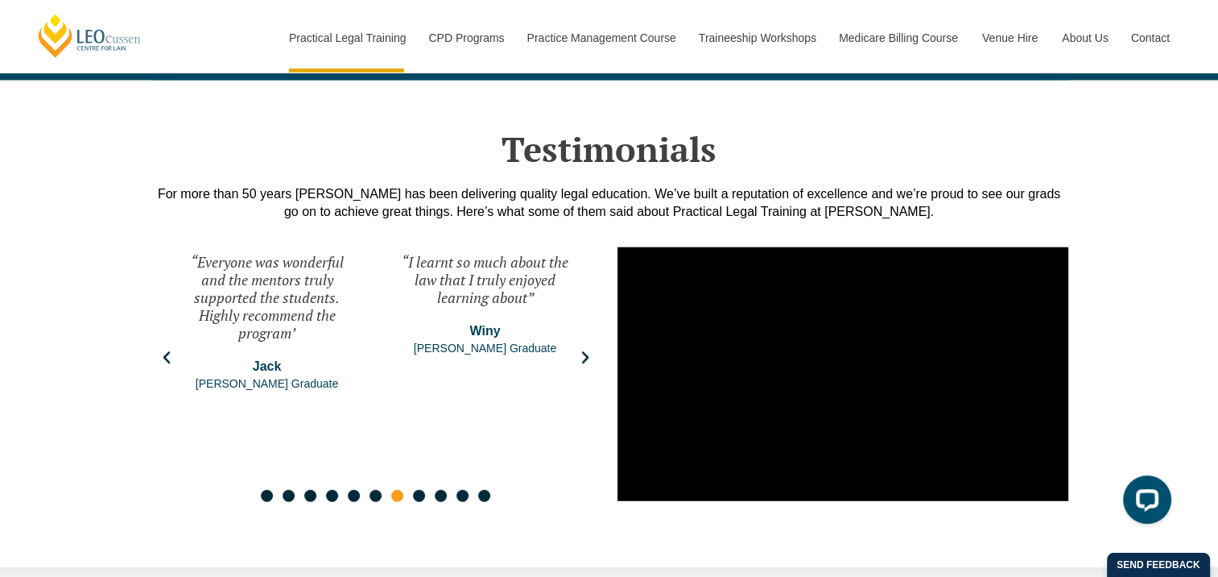
click at [162, 350] on icon "Previous slide" at bounding box center [167, 358] width 16 height 16
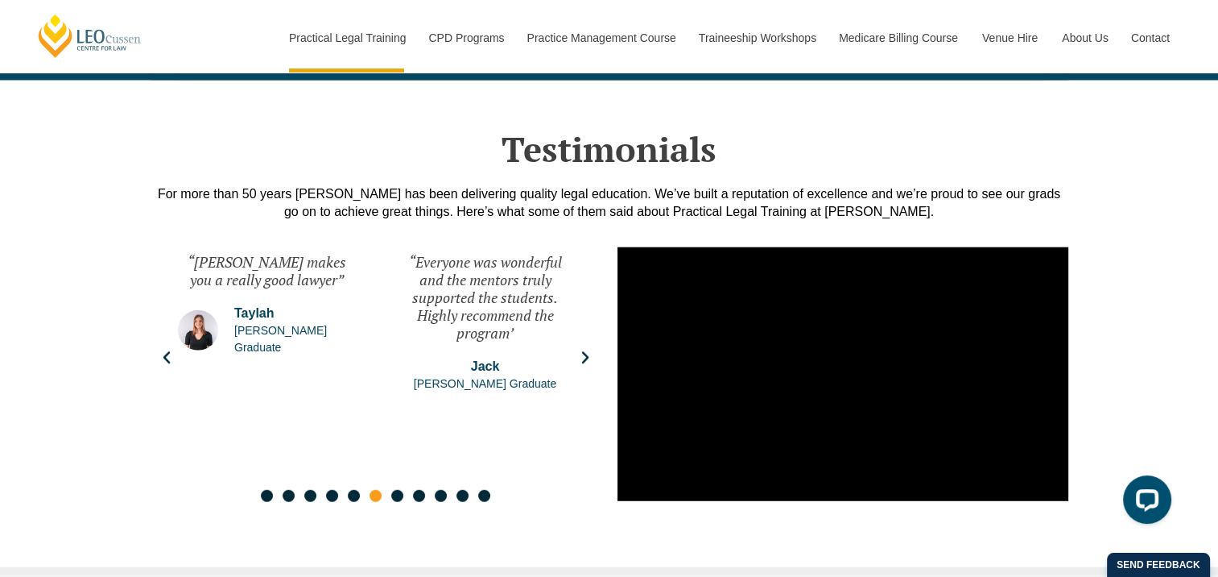
click at [588, 351] on icon "Next slide" at bounding box center [585, 358] width 16 height 16
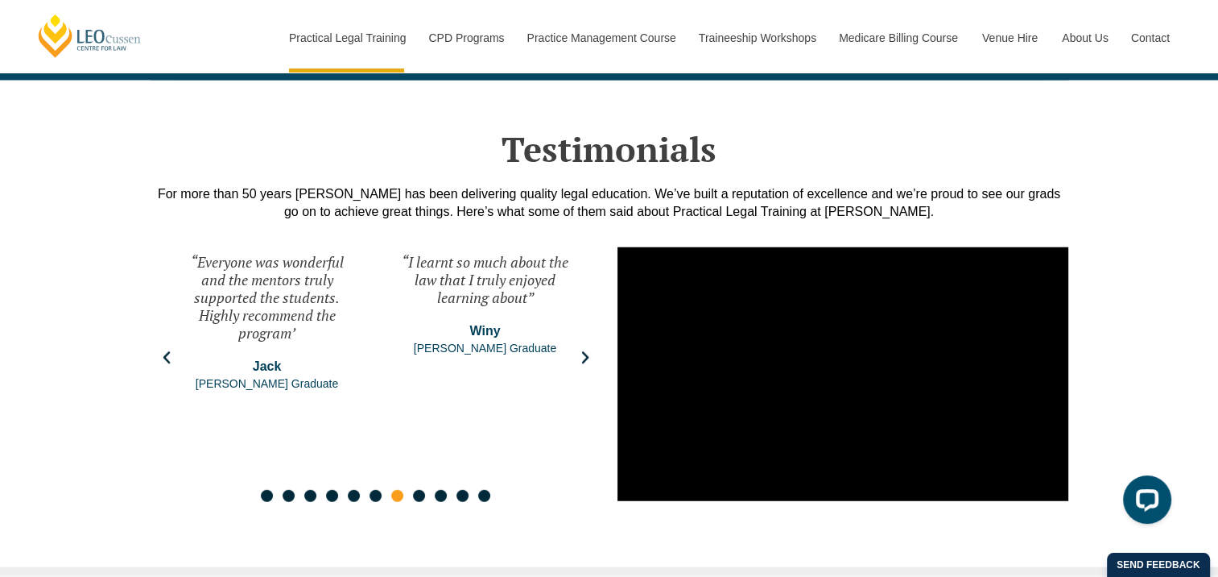
click at [588, 350] on icon "Next slide" at bounding box center [585, 358] width 16 height 16
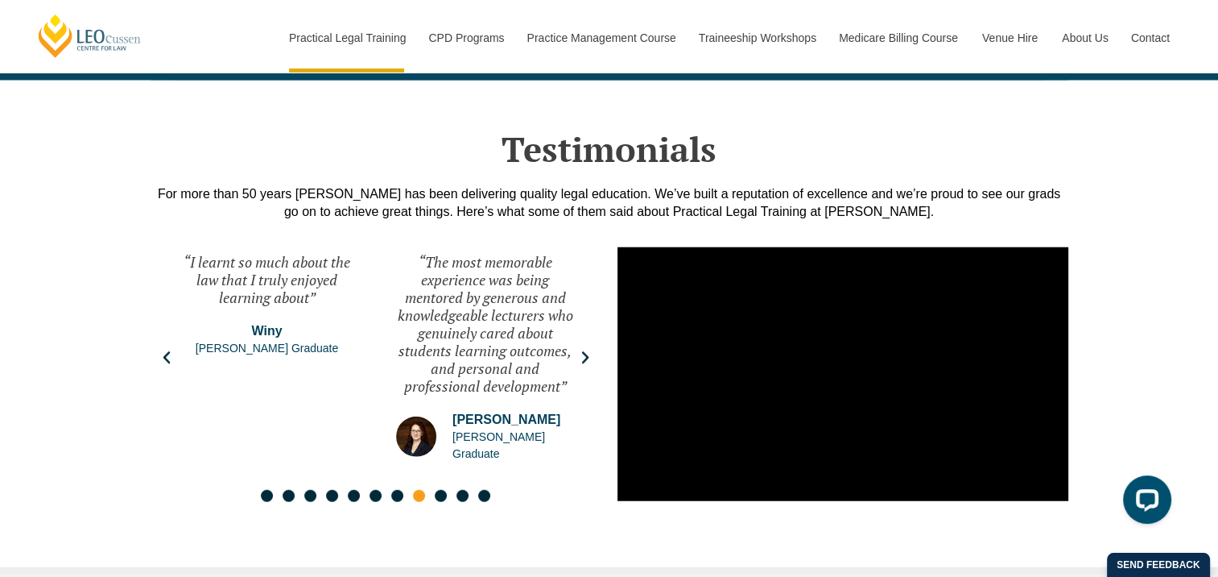
click at [588, 350] on icon "Next slide" at bounding box center [585, 358] width 16 height 16
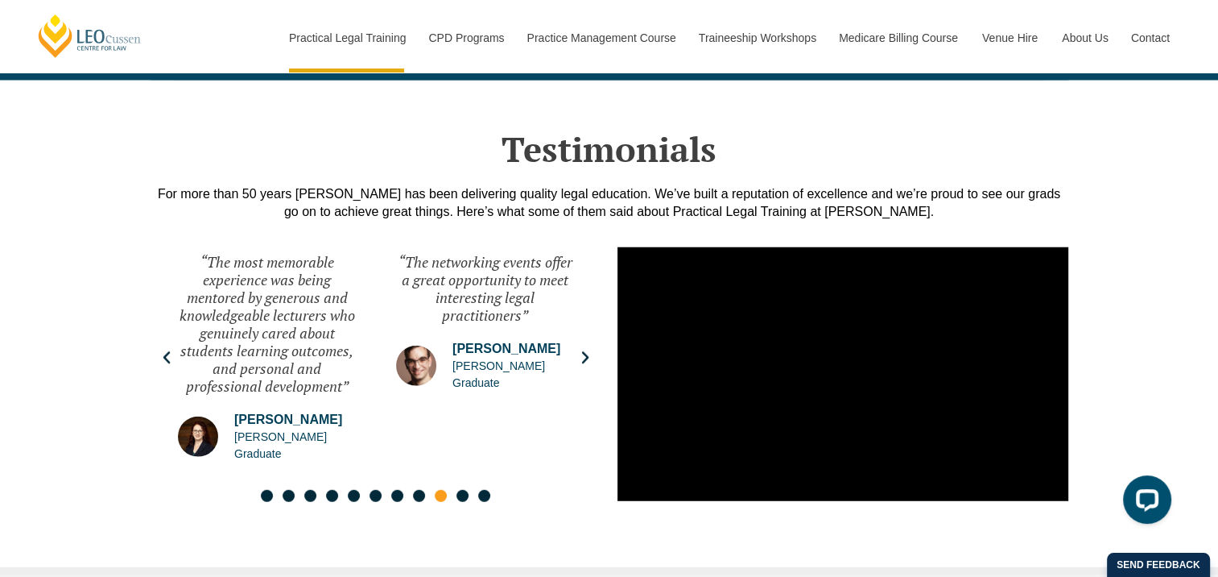
click at [590, 350] on icon "Next slide" at bounding box center [585, 358] width 16 height 16
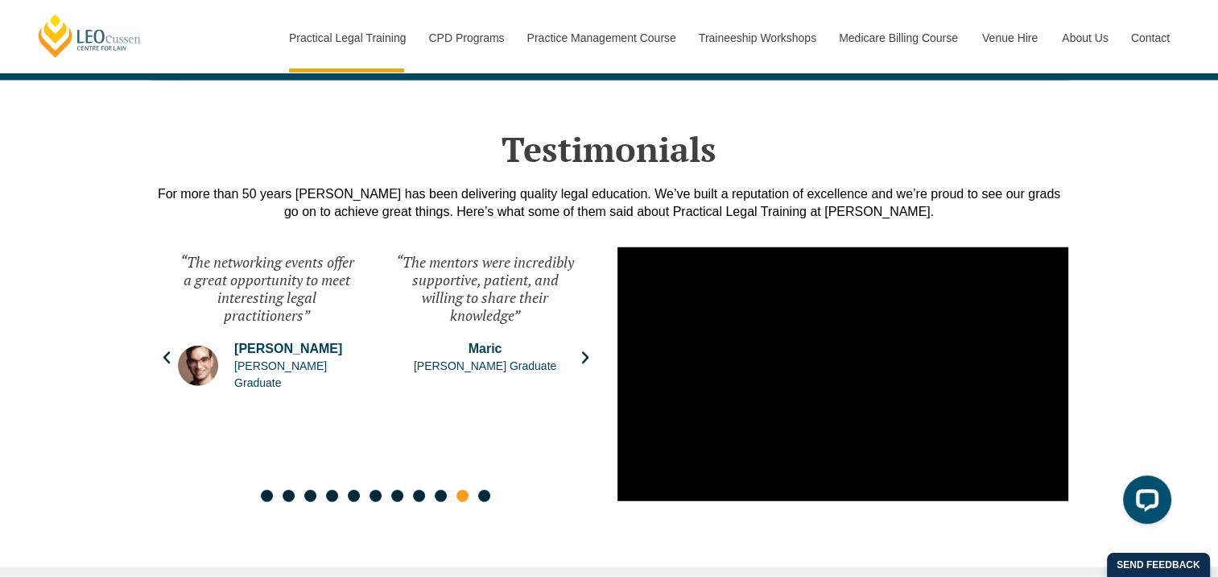
click at [590, 350] on icon "Next slide" at bounding box center [585, 358] width 16 height 16
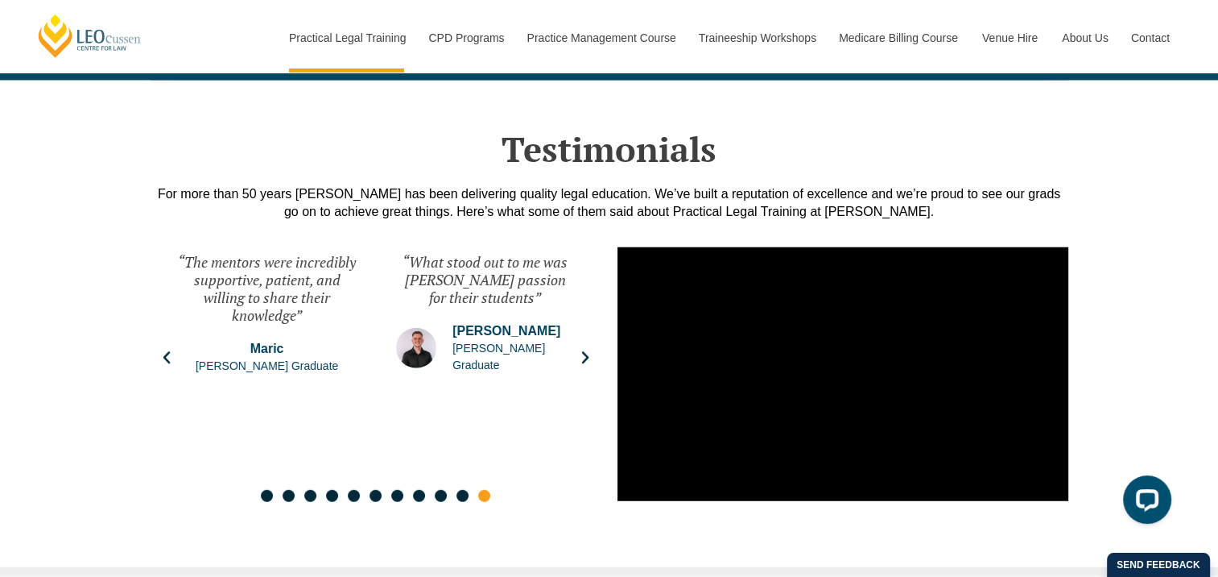
click at [591, 350] on icon "Next slide" at bounding box center [585, 358] width 16 height 16
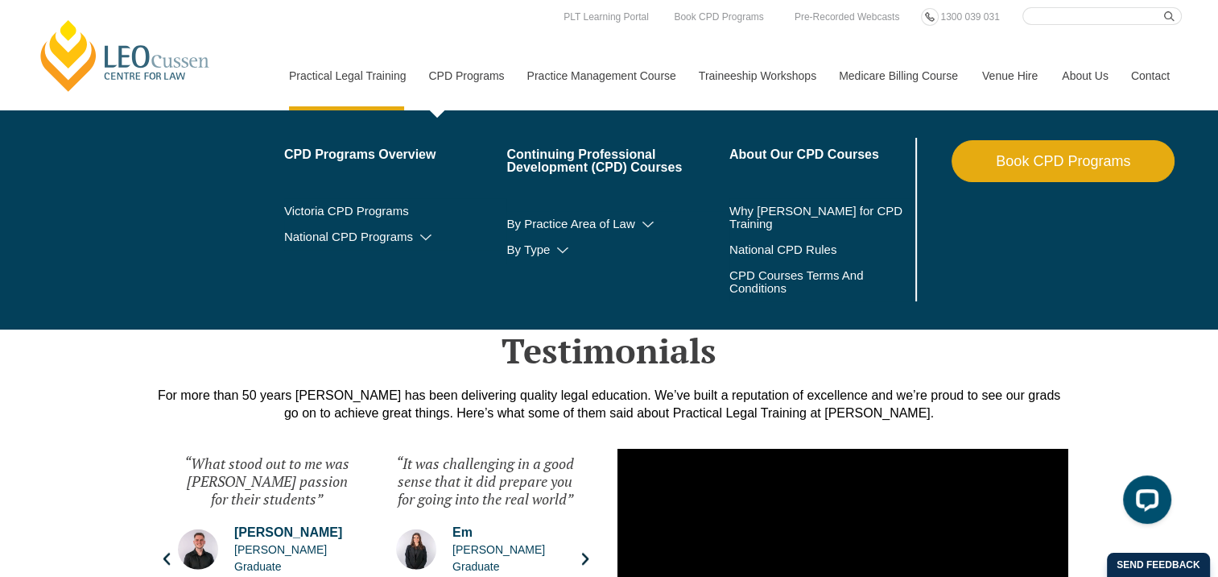
scroll to position [3713, 0]
